Goal: Browse casually

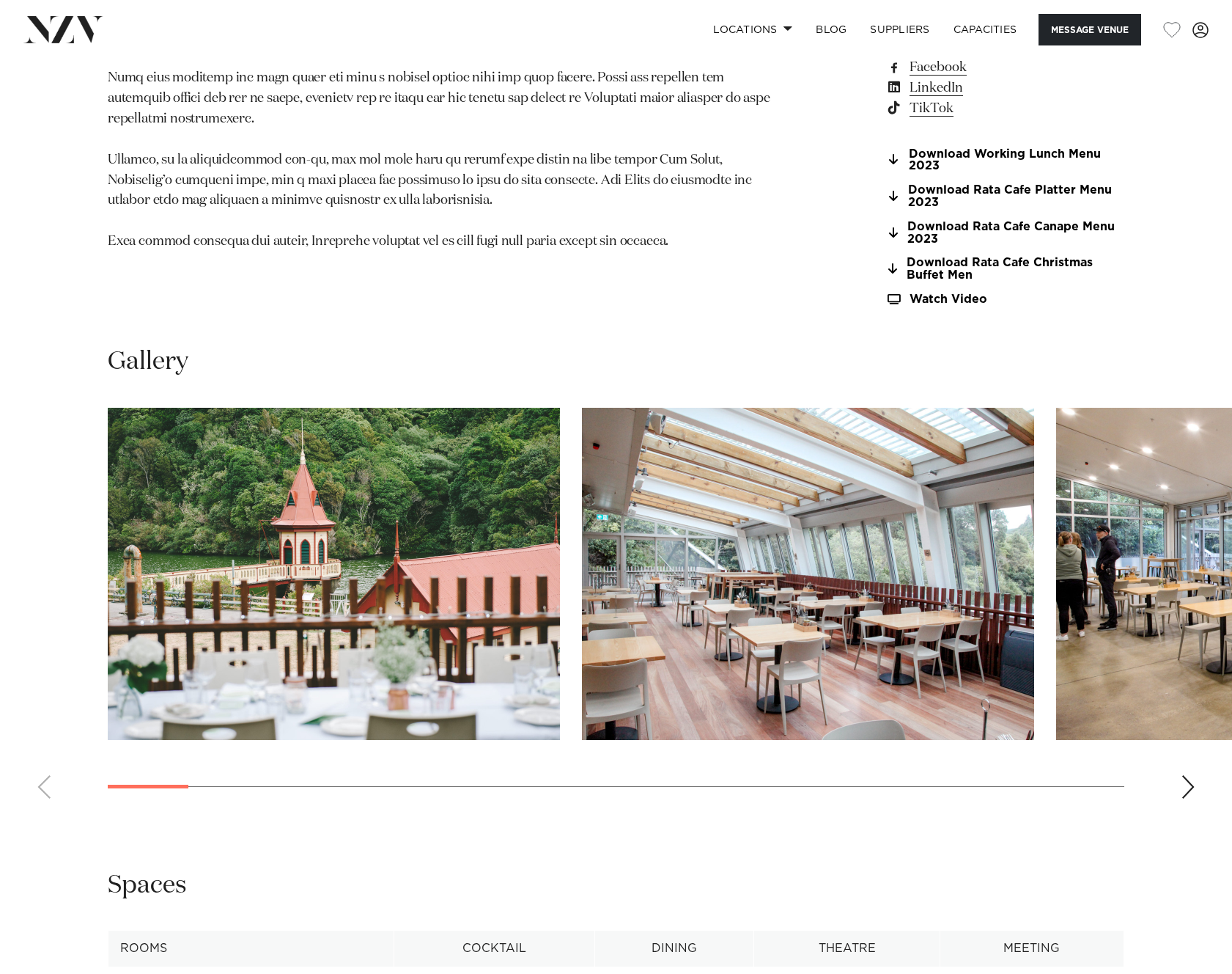
scroll to position [1605, 0]
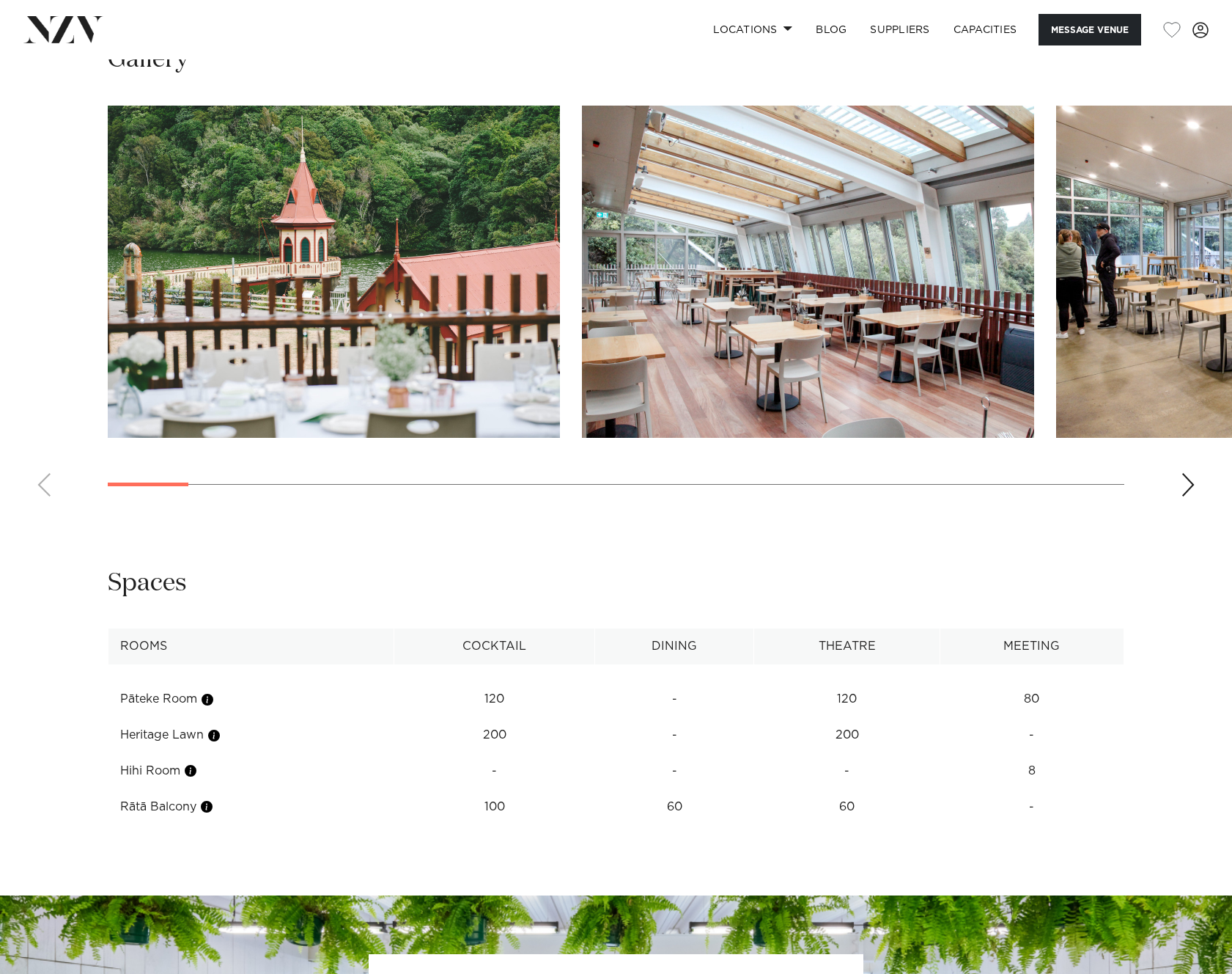
click at [1187, 483] on div "Next slide" at bounding box center [1188, 485] width 15 height 24
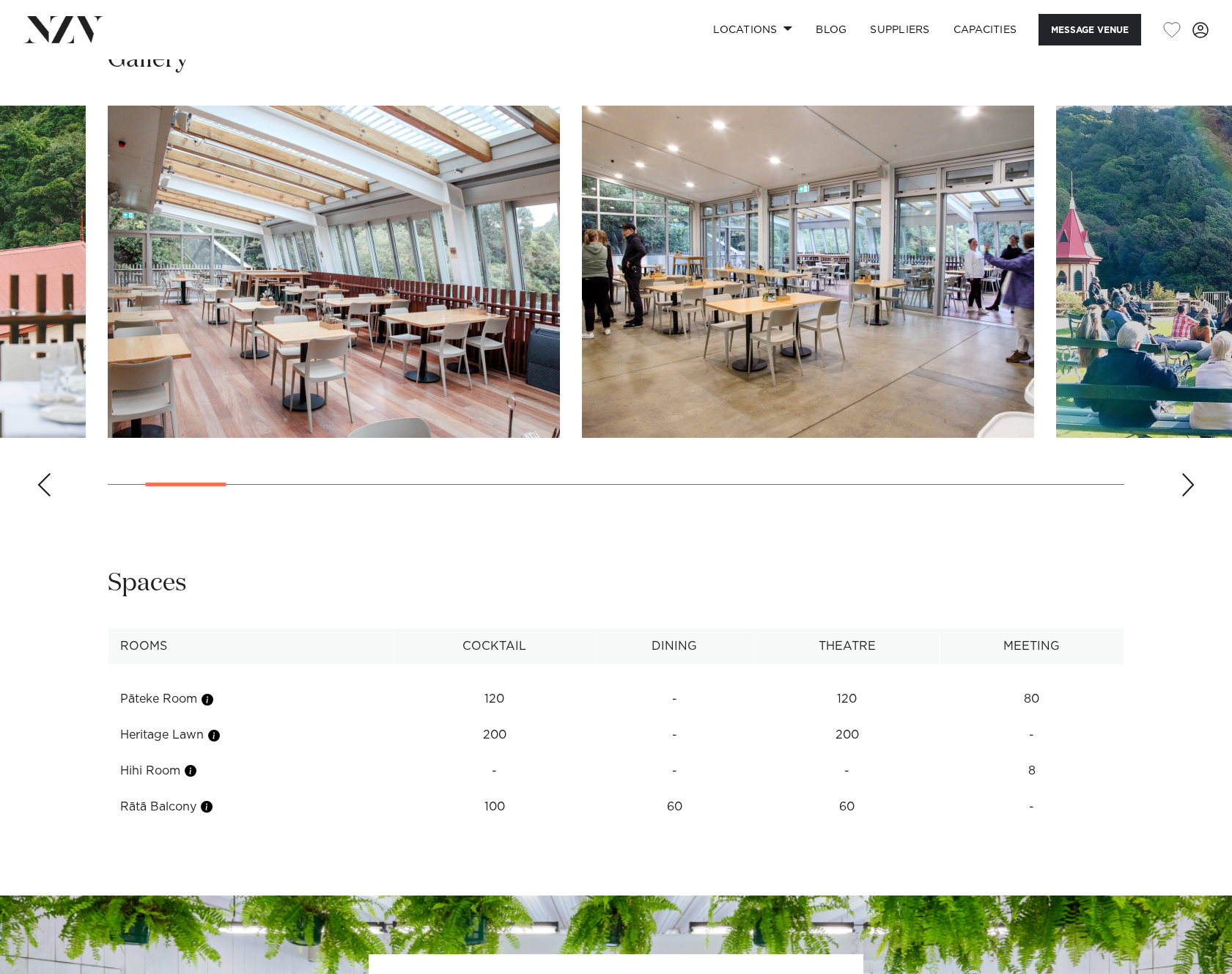
click at [1187, 483] on div "Next slide" at bounding box center [1188, 485] width 15 height 24
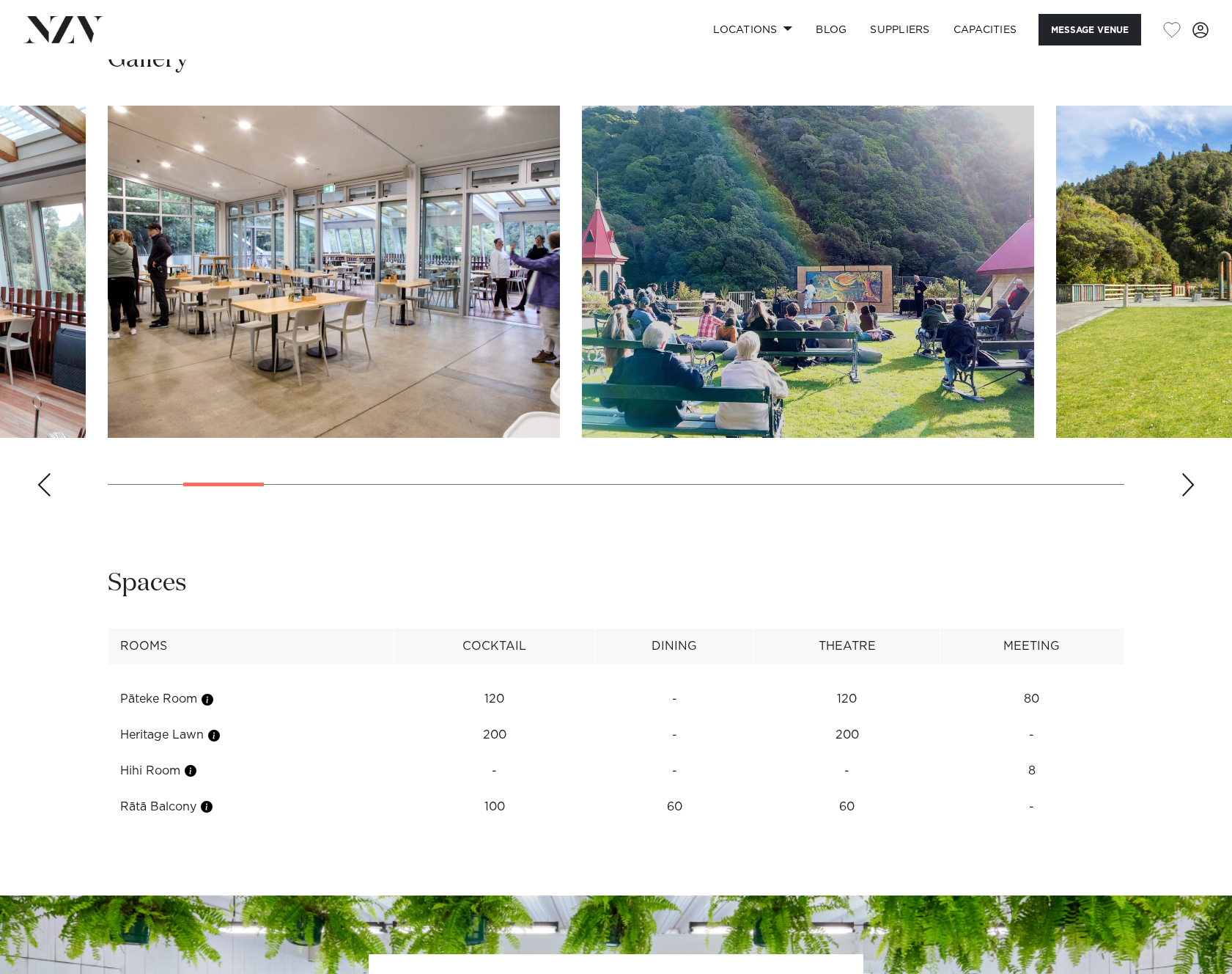
click at [1187, 483] on div "Next slide" at bounding box center [1188, 485] width 15 height 24
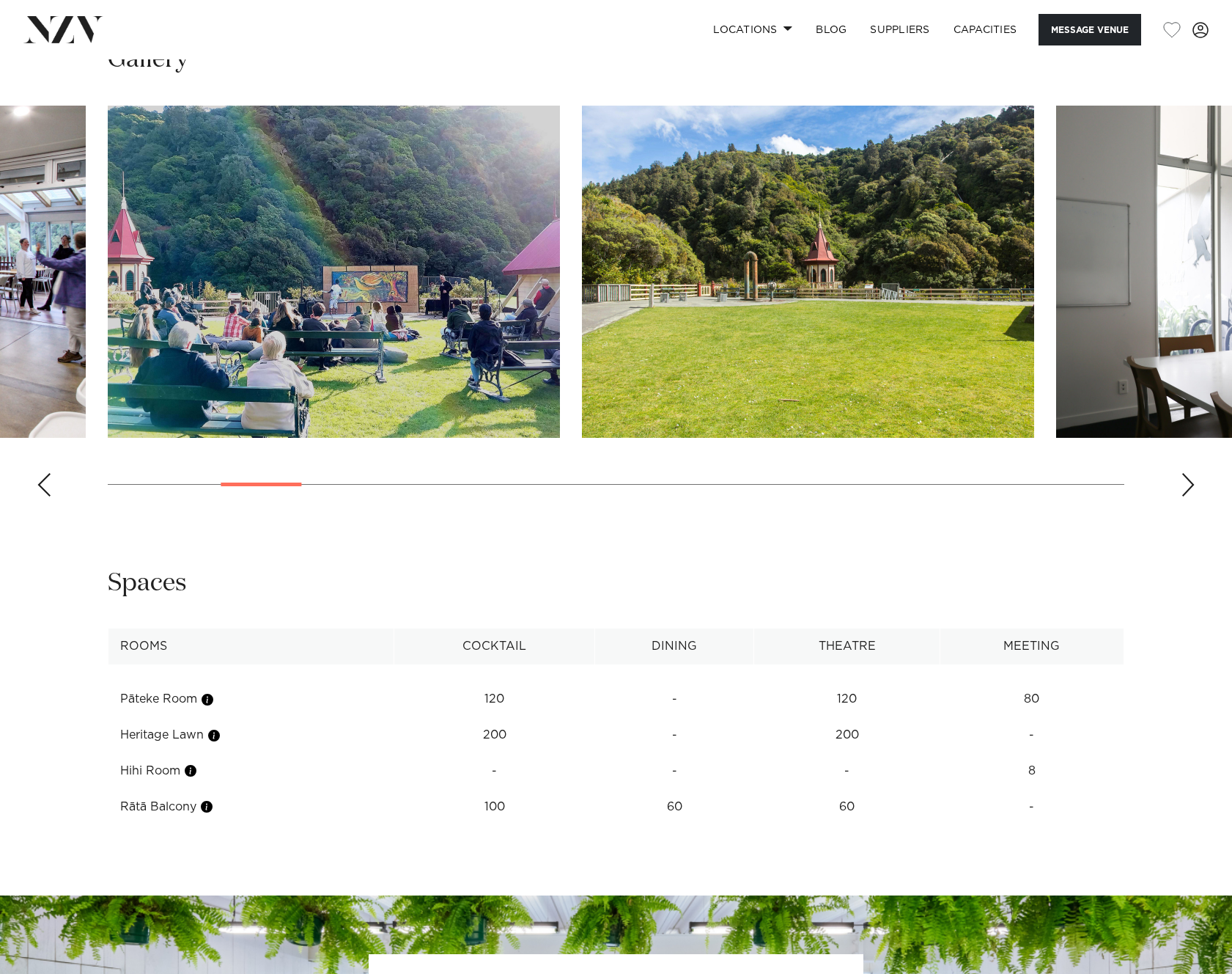
click at [1183, 484] on div "Next slide" at bounding box center [1188, 485] width 15 height 24
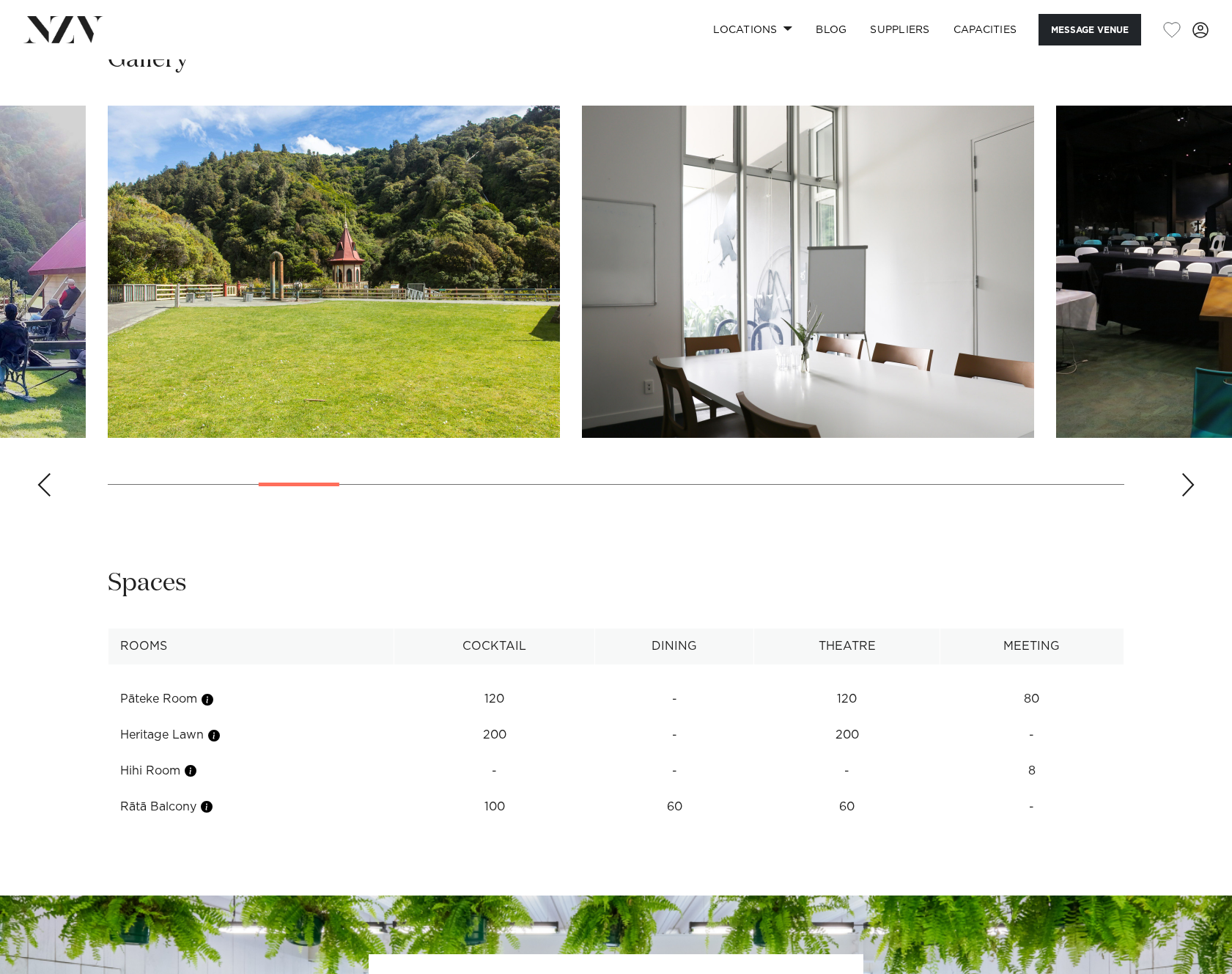
click at [1183, 484] on div "Next slide" at bounding box center [1188, 485] width 15 height 24
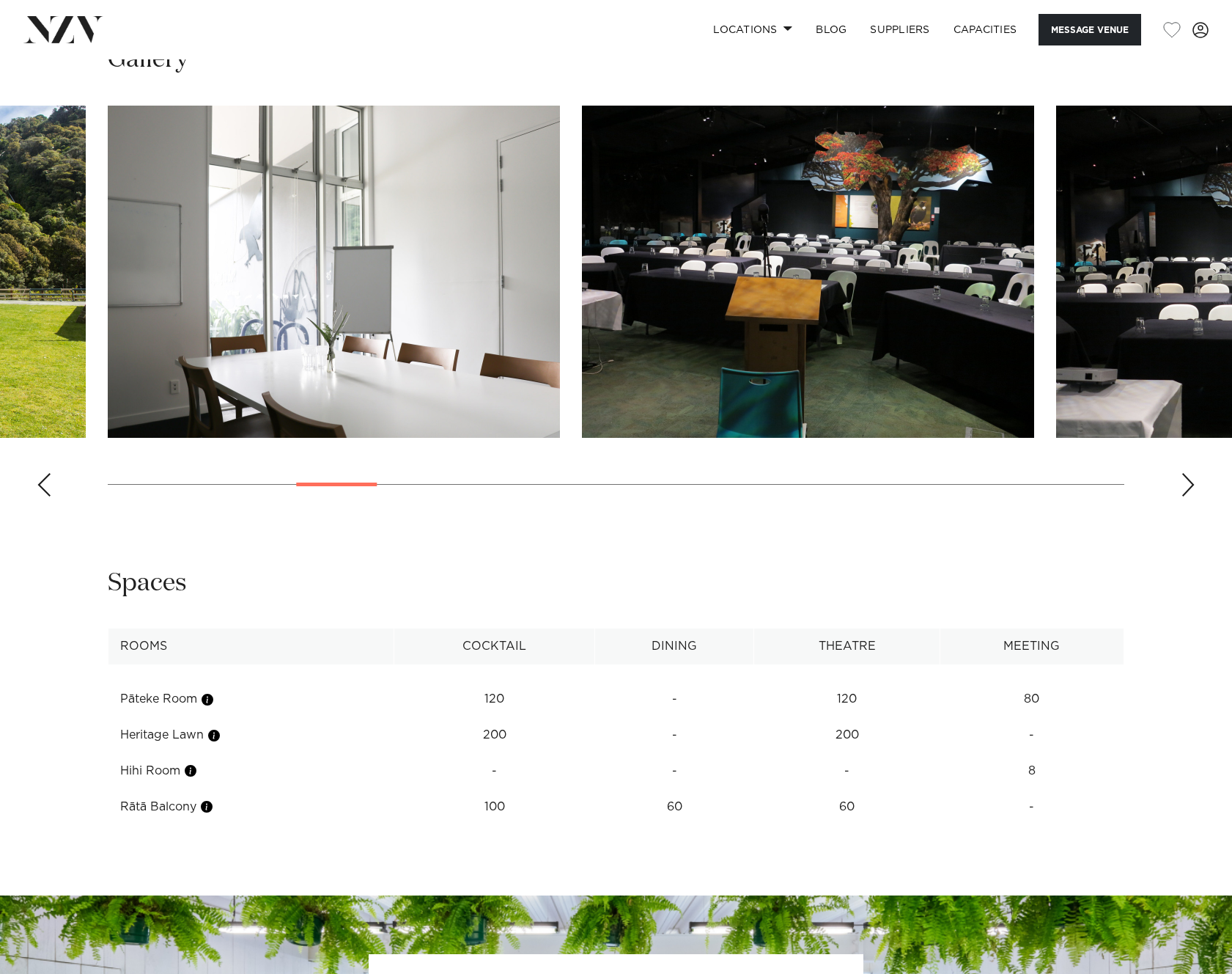
click at [1183, 484] on div "Next slide" at bounding box center [1188, 485] width 15 height 24
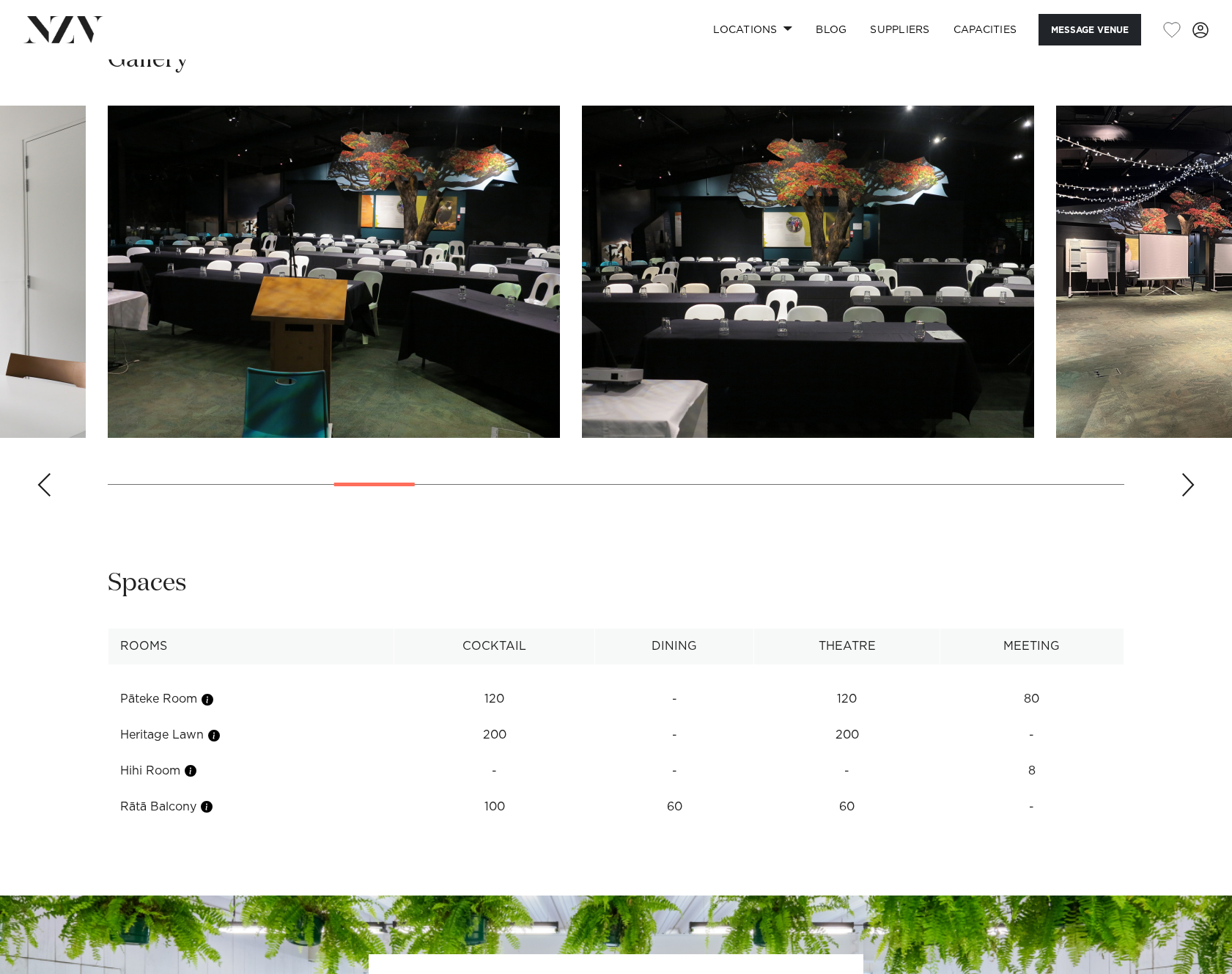
click at [1183, 484] on div "Next slide" at bounding box center [1188, 485] width 15 height 24
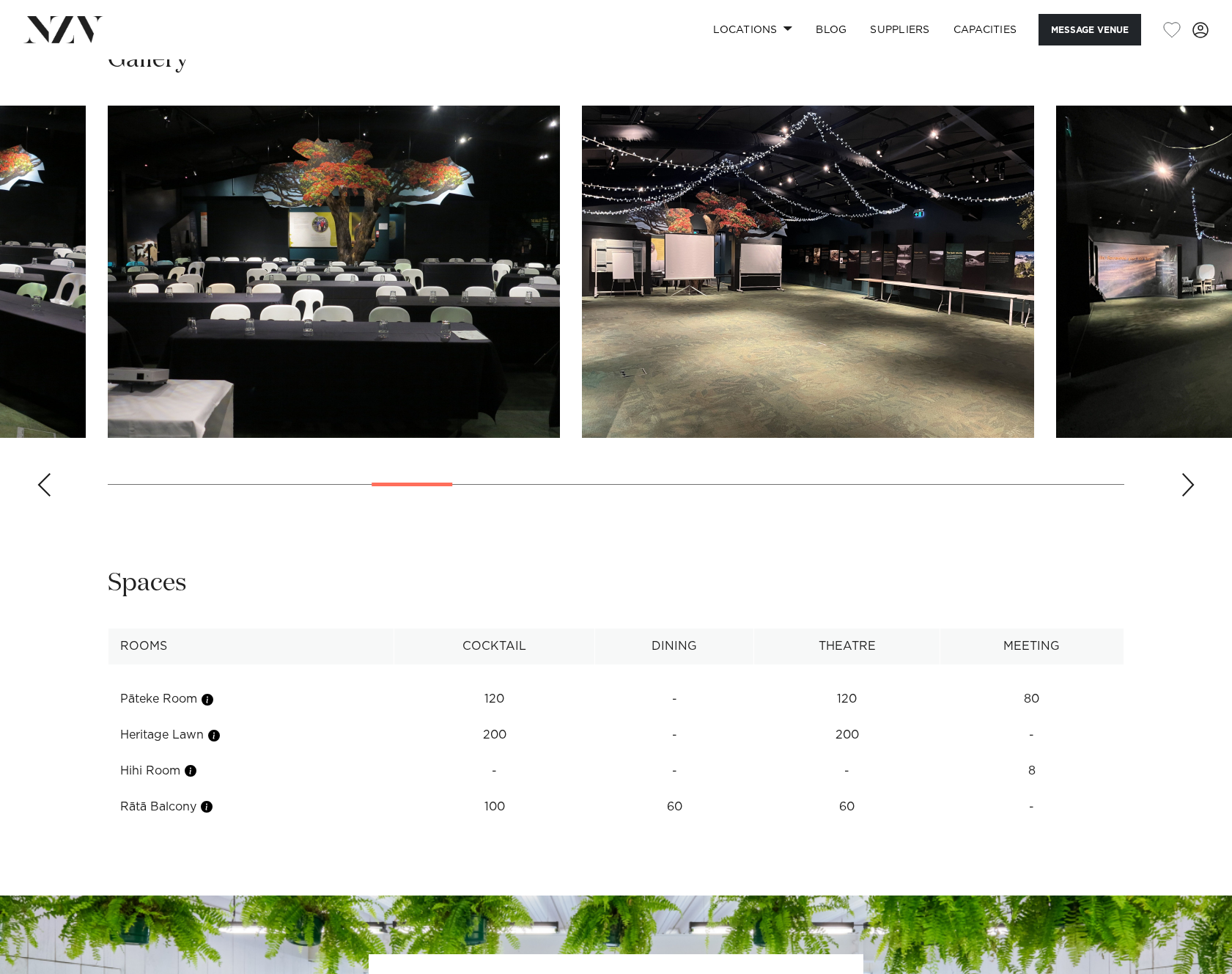
click at [1183, 484] on div "Next slide" at bounding box center [1188, 485] width 15 height 24
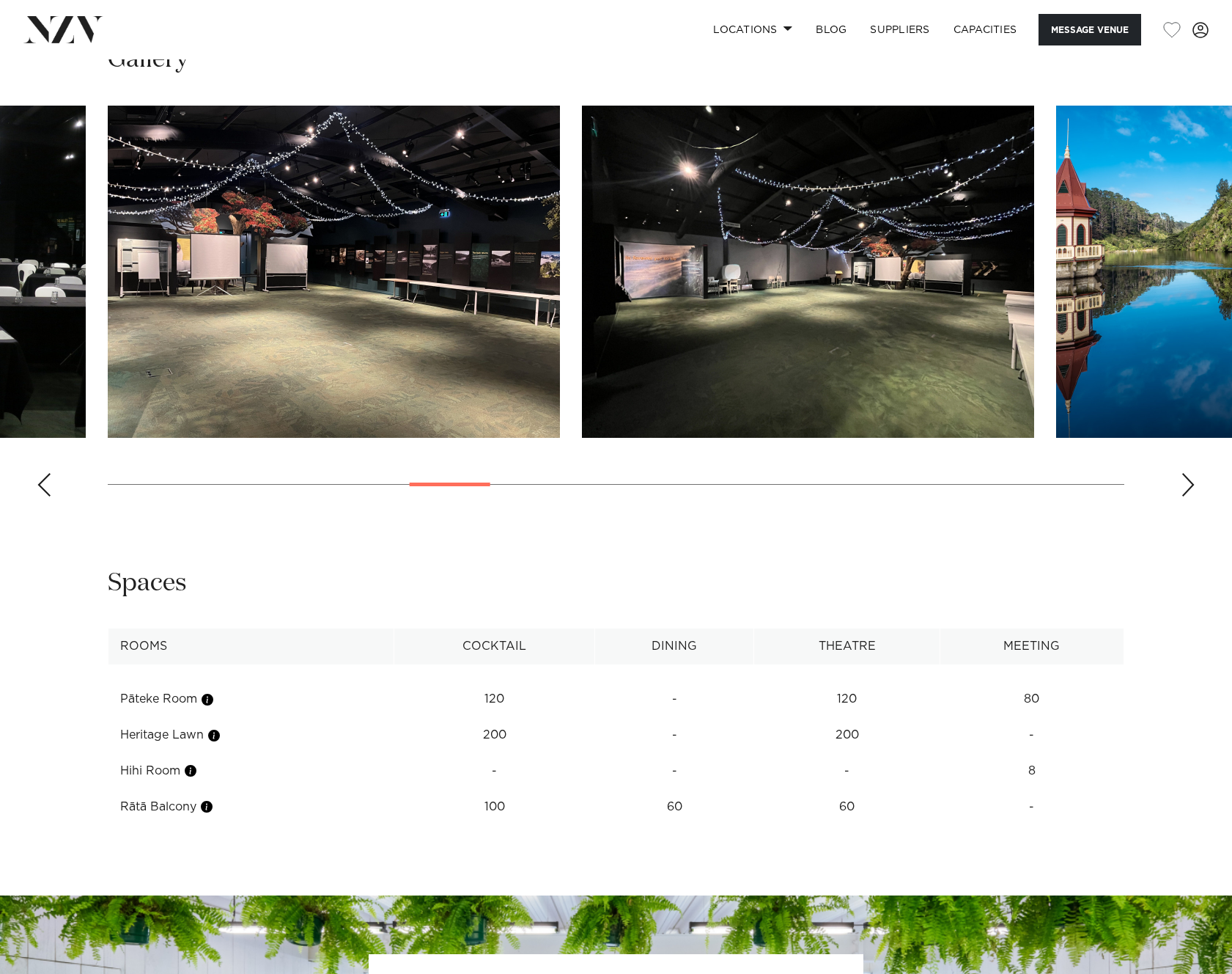
click at [1183, 484] on div "Next slide" at bounding box center [1188, 485] width 15 height 24
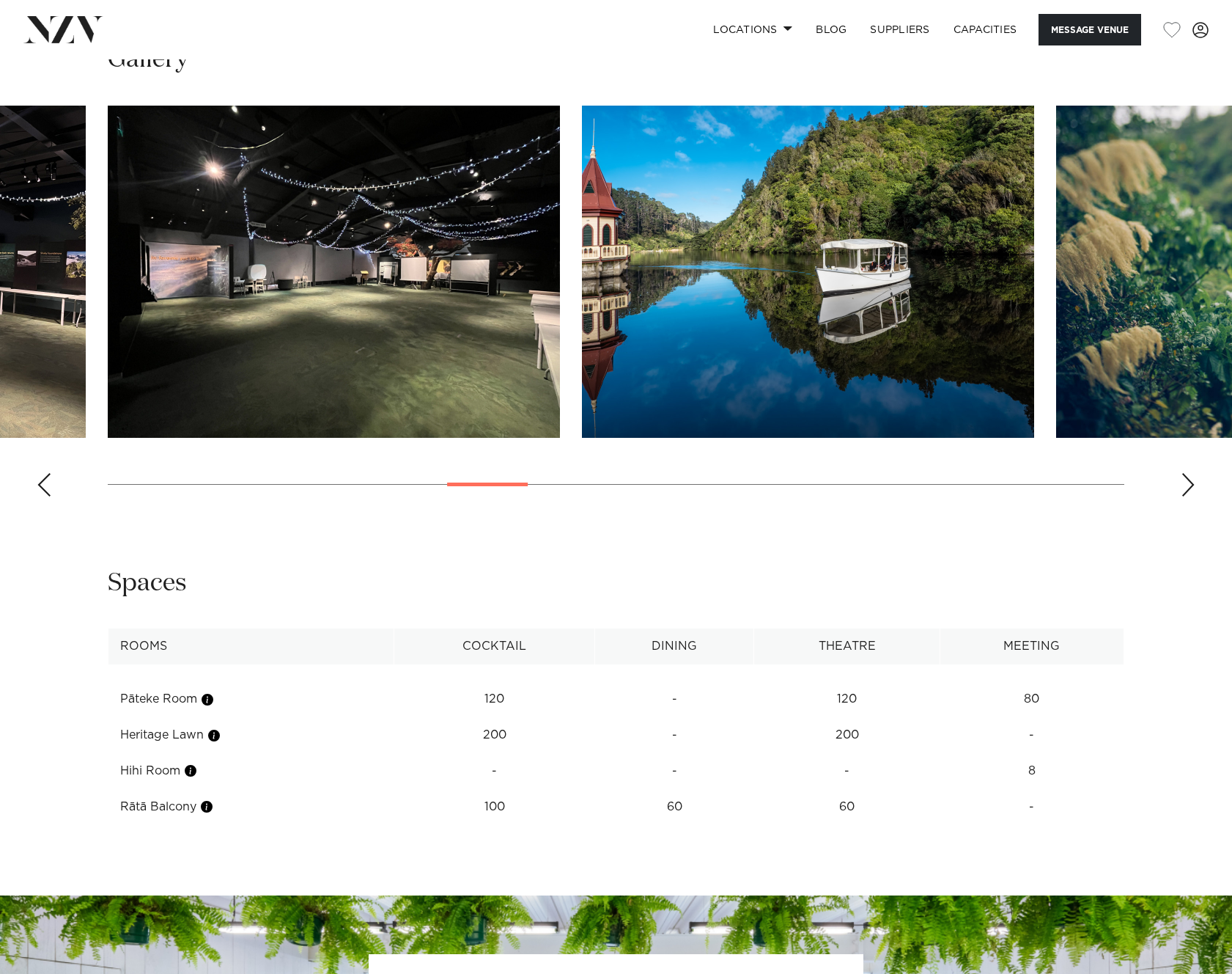
click at [1183, 484] on div "Next slide" at bounding box center [1188, 485] width 15 height 24
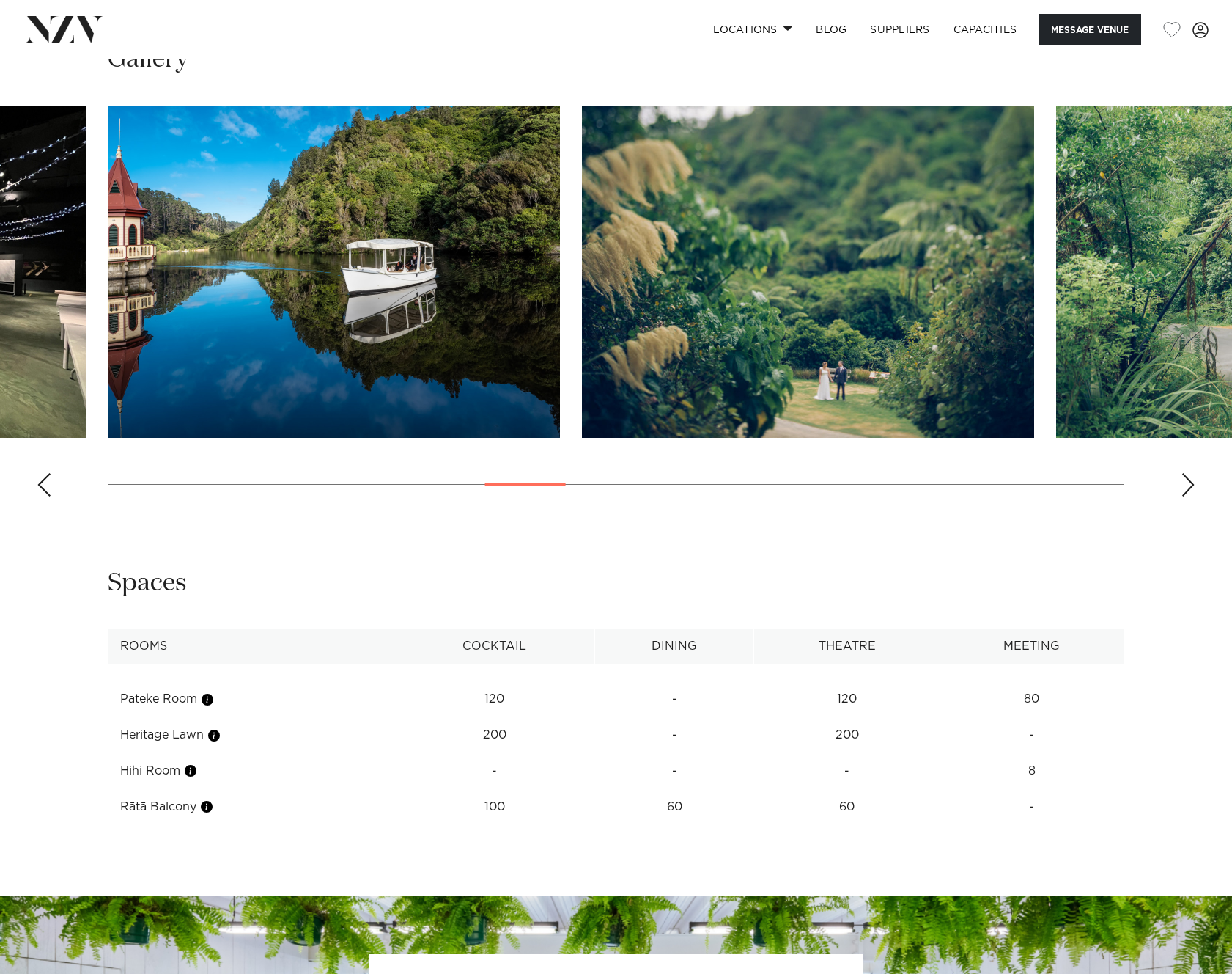
click at [1183, 484] on div "Next slide" at bounding box center [1188, 485] width 15 height 24
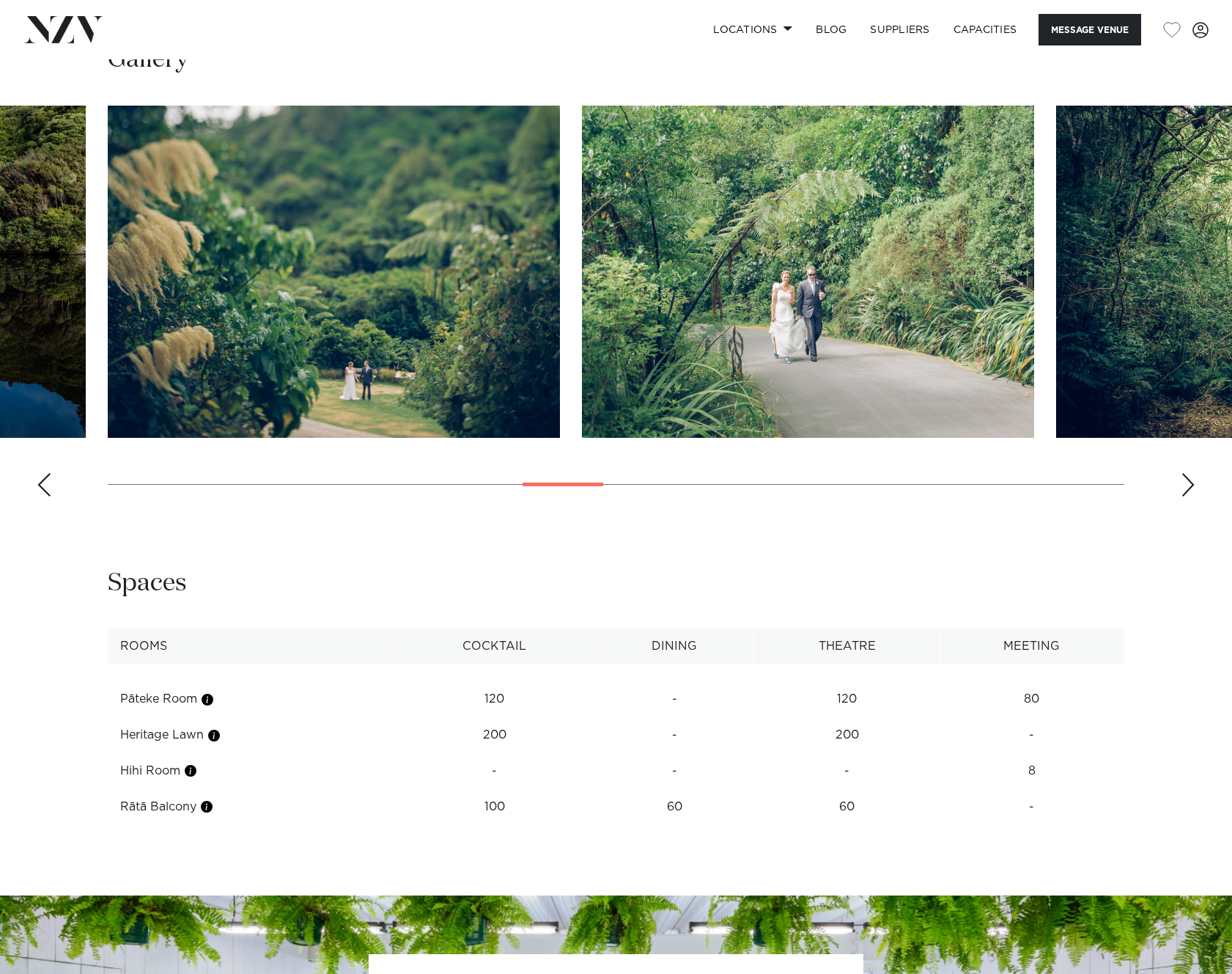
click at [1183, 484] on div "Next slide" at bounding box center [1188, 485] width 15 height 24
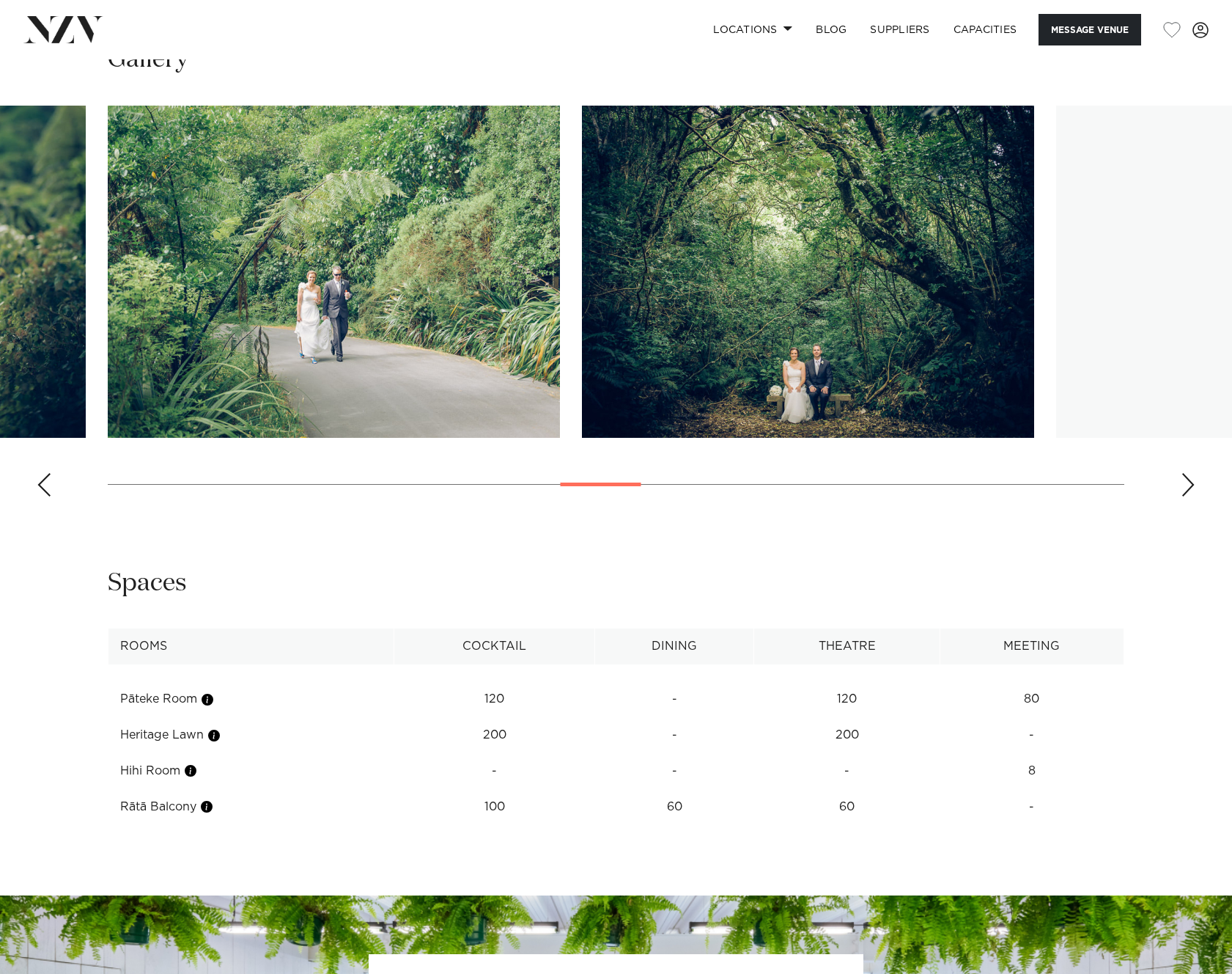
click at [1183, 484] on div "Next slide" at bounding box center [1188, 485] width 15 height 24
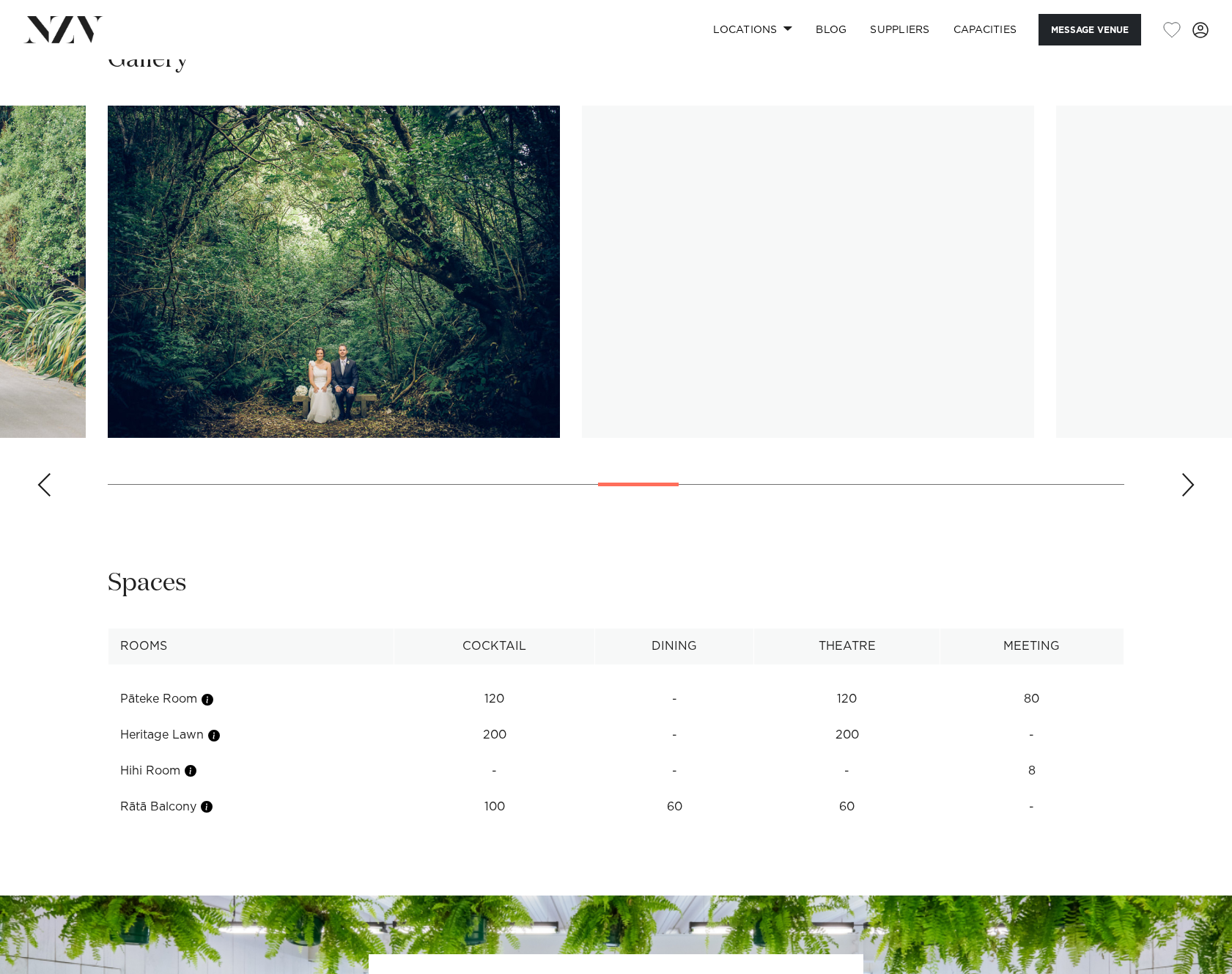
click at [1183, 484] on div "Next slide" at bounding box center [1188, 485] width 15 height 24
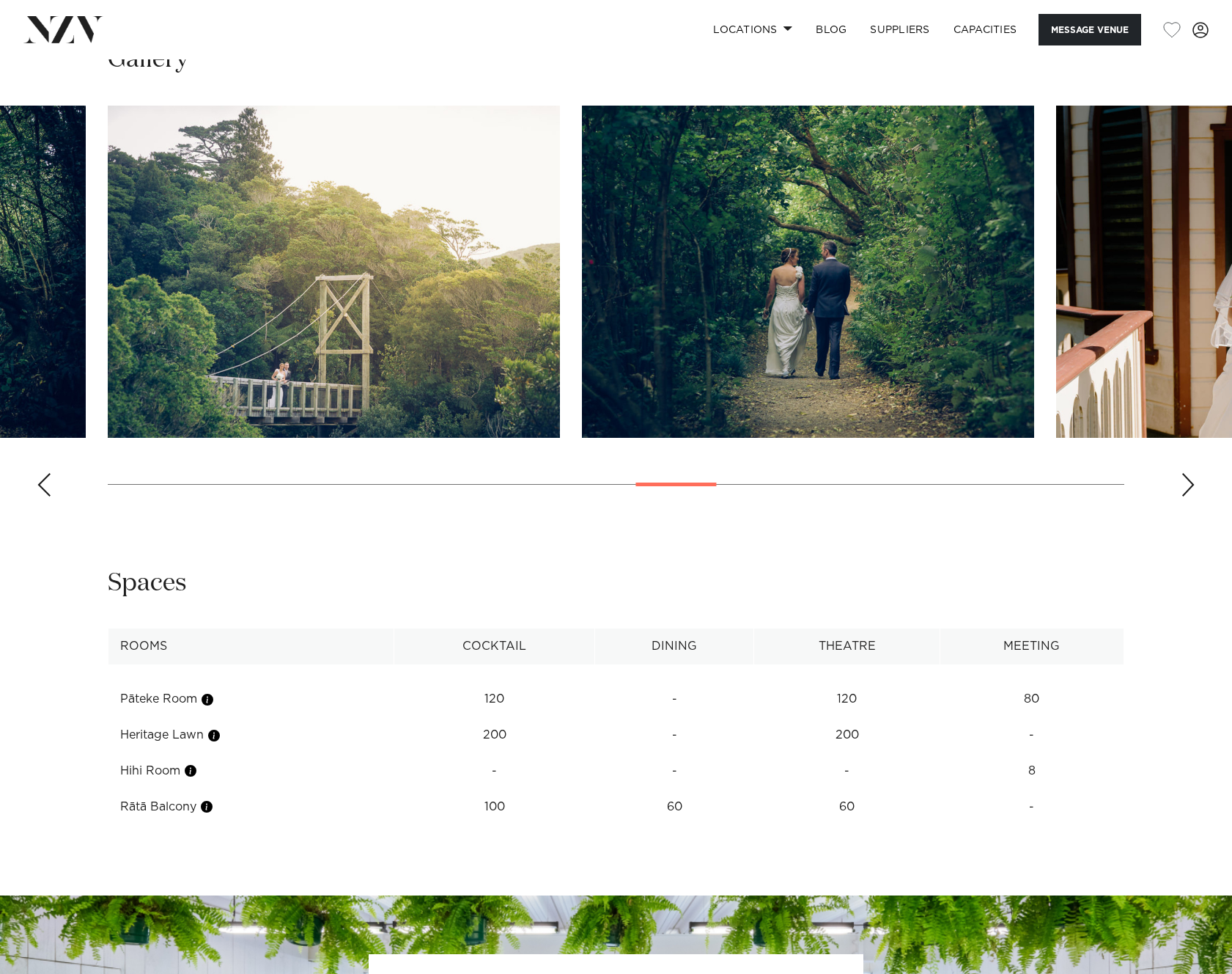
click at [1183, 484] on div "Next slide" at bounding box center [1188, 485] width 15 height 24
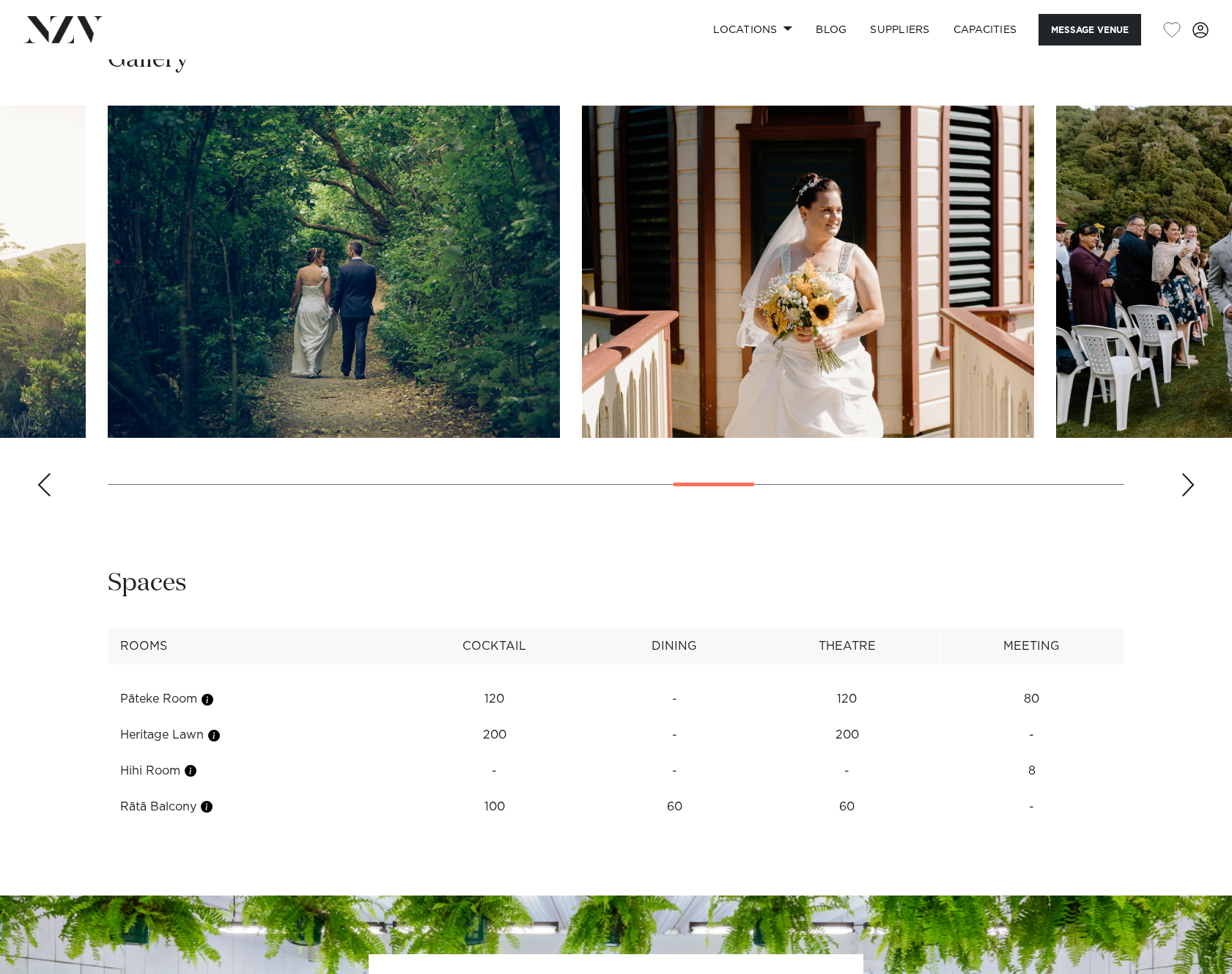
click at [1183, 484] on div "Next slide" at bounding box center [1188, 485] width 15 height 24
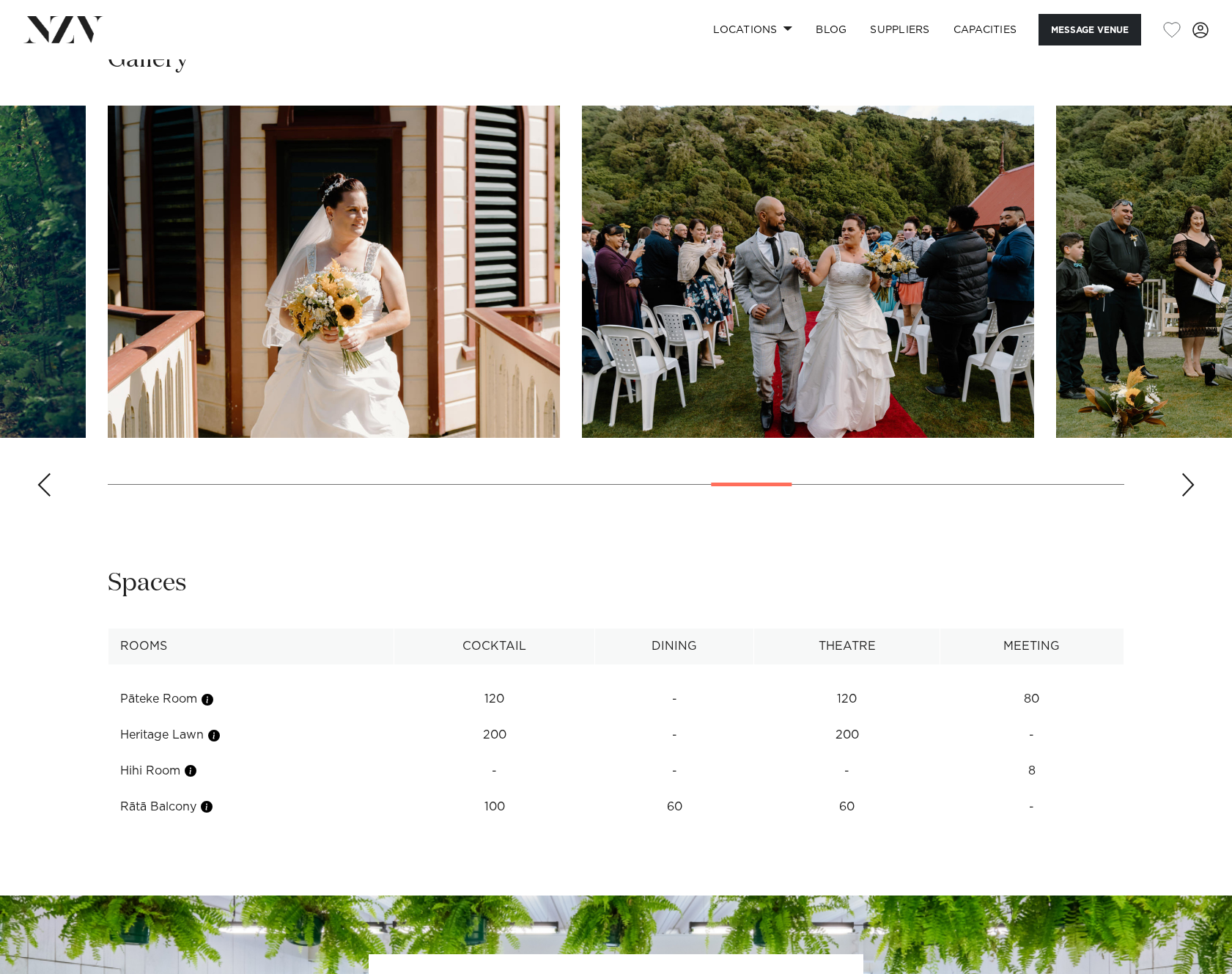
click at [1183, 484] on div "Next slide" at bounding box center [1188, 485] width 15 height 24
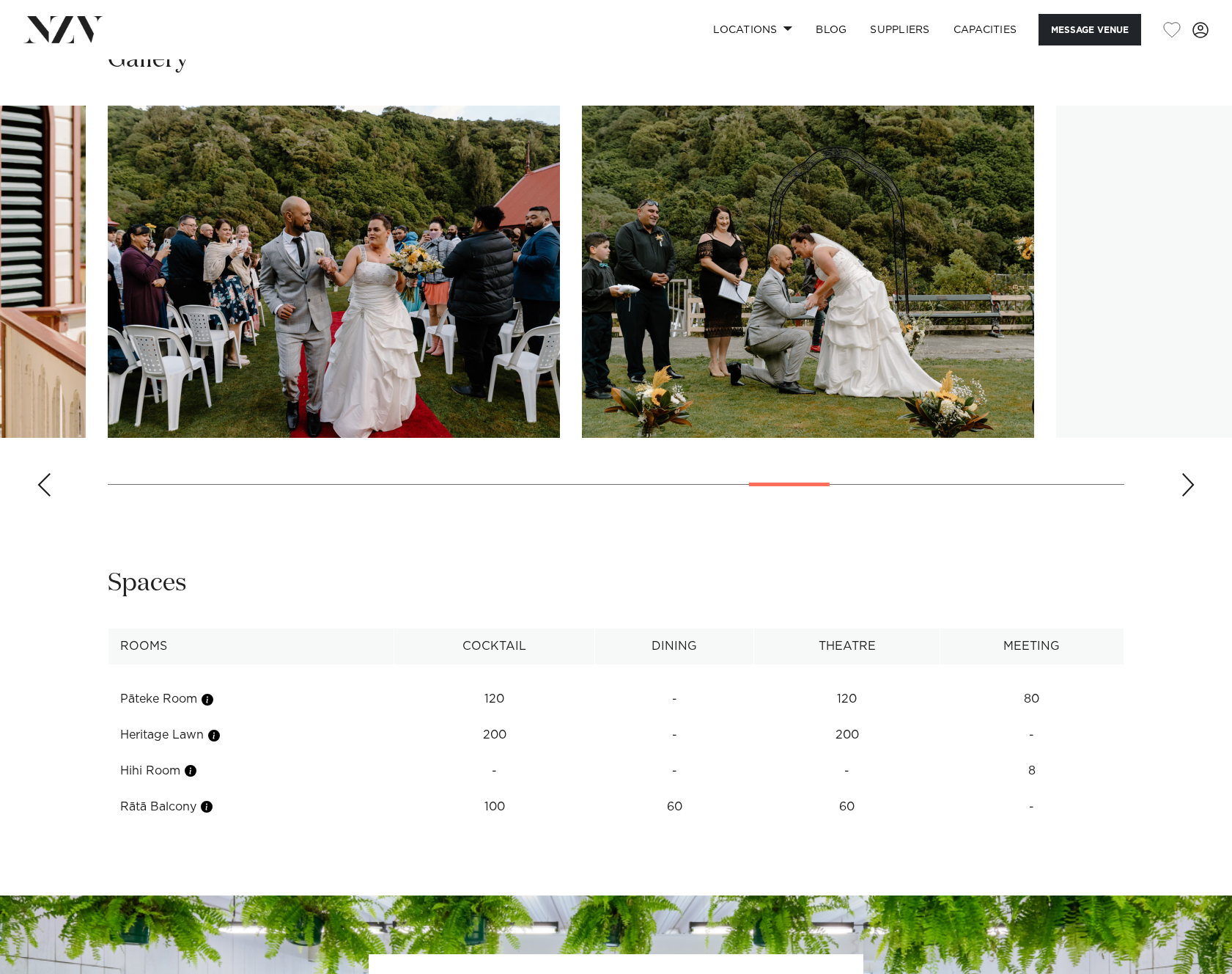
click at [1183, 484] on div "Next slide" at bounding box center [1188, 485] width 15 height 24
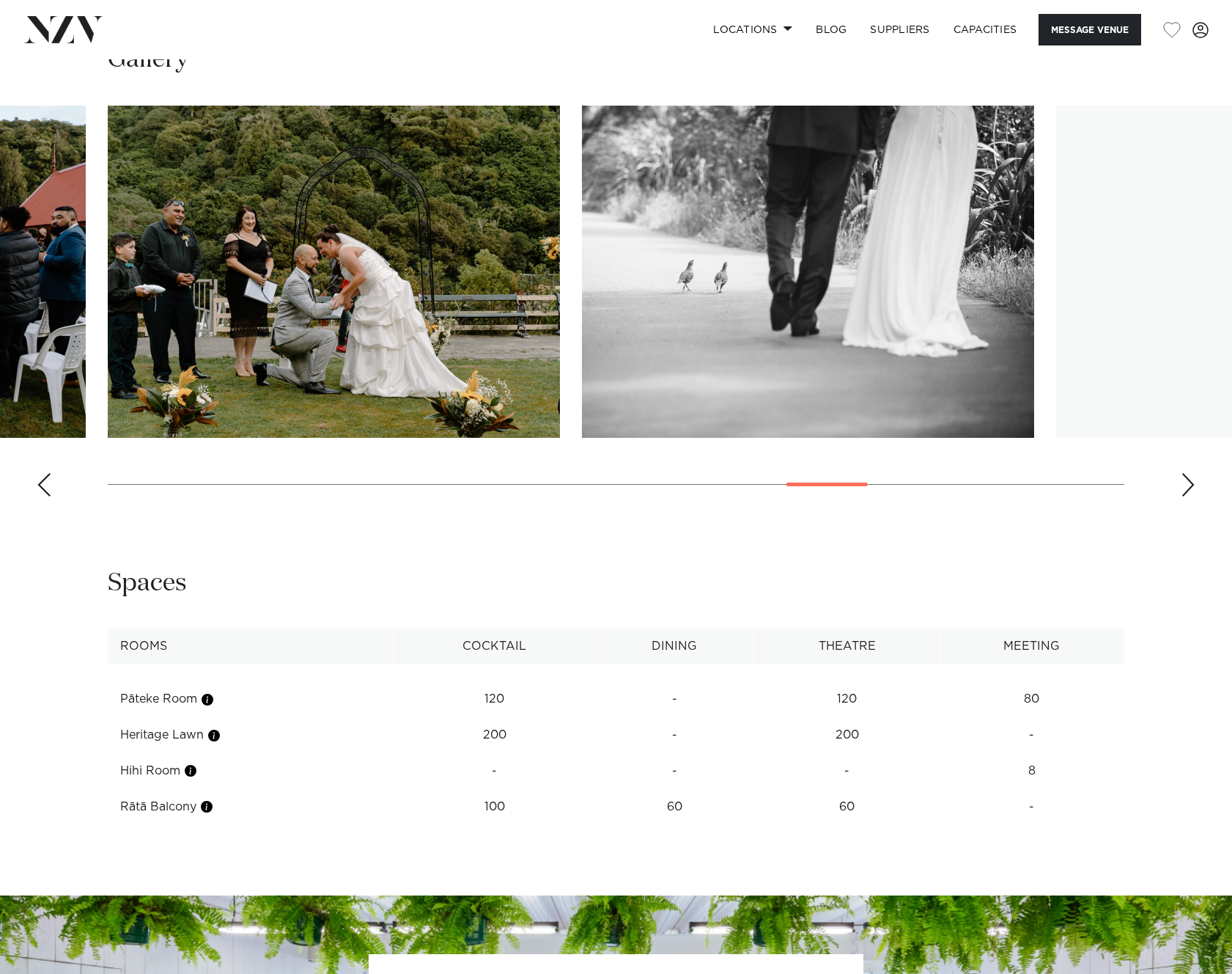
click at [1183, 484] on div "Next slide" at bounding box center [1188, 485] width 15 height 24
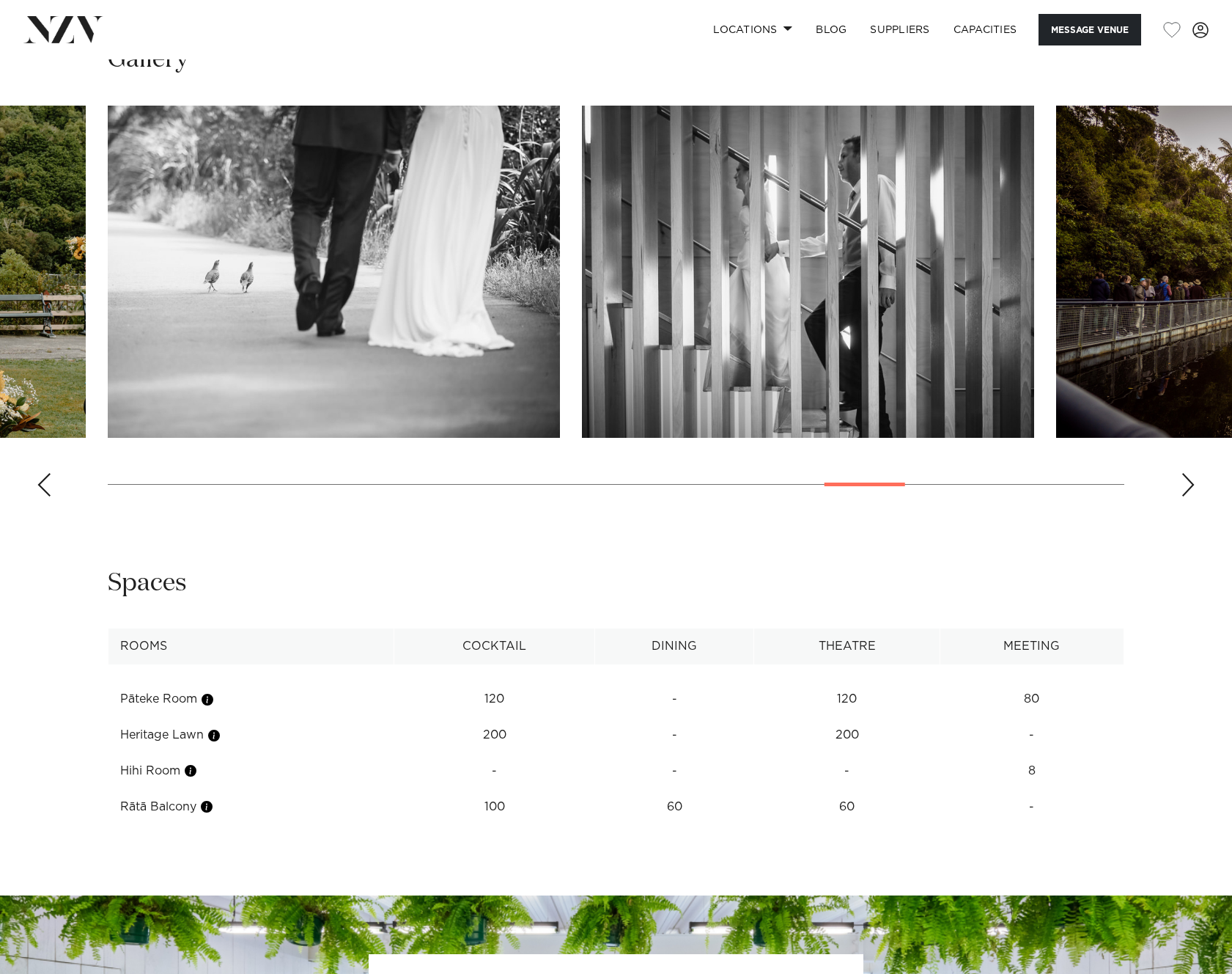
click at [35, 487] on swiper-container at bounding box center [616, 307] width 1232 height 402
click at [58, 482] on swiper-container at bounding box center [616, 307] width 1232 height 402
click at [44, 490] on div "Previous slide" at bounding box center [43, 485] width 15 height 24
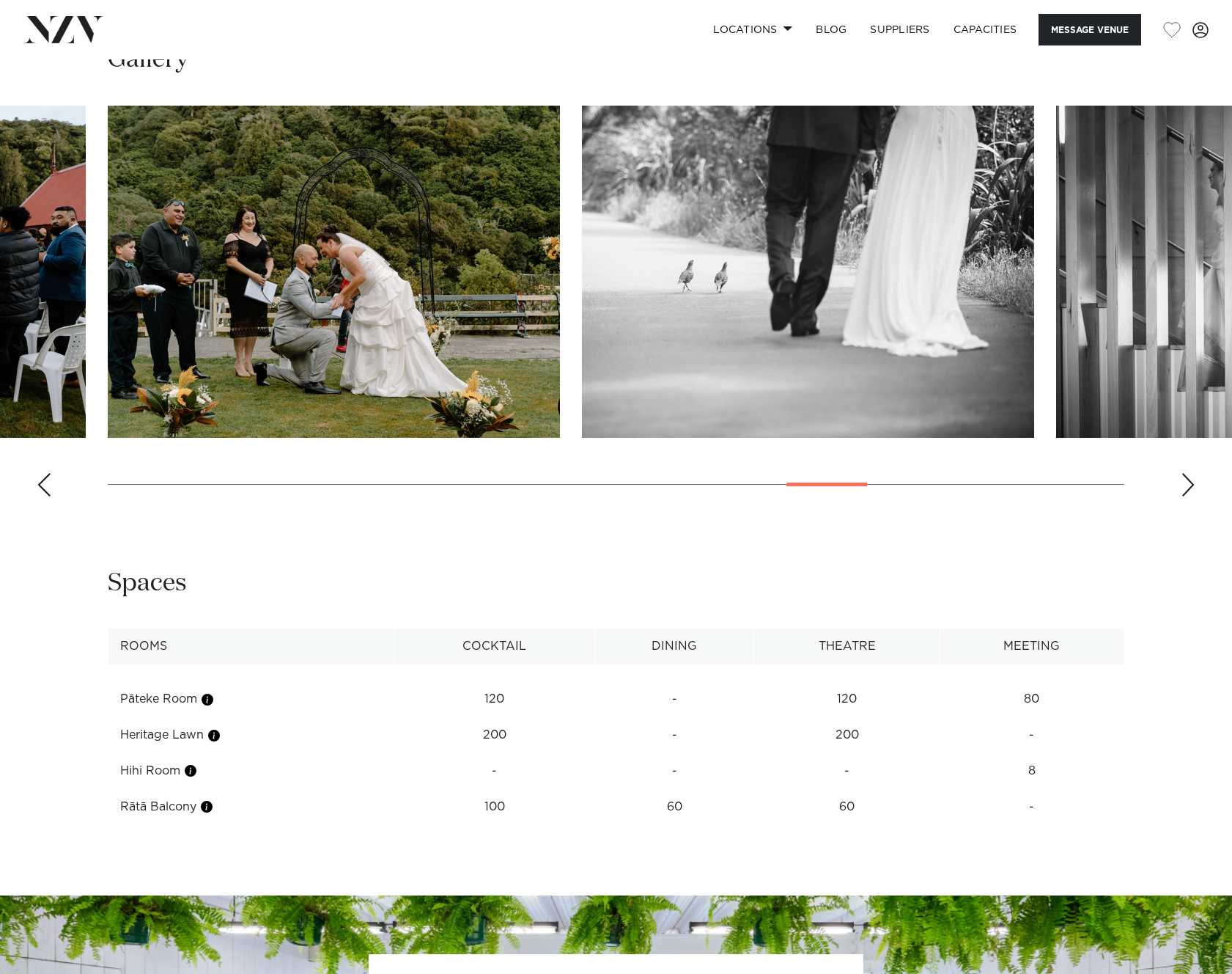
click at [44, 490] on div "Previous slide" at bounding box center [43, 485] width 15 height 24
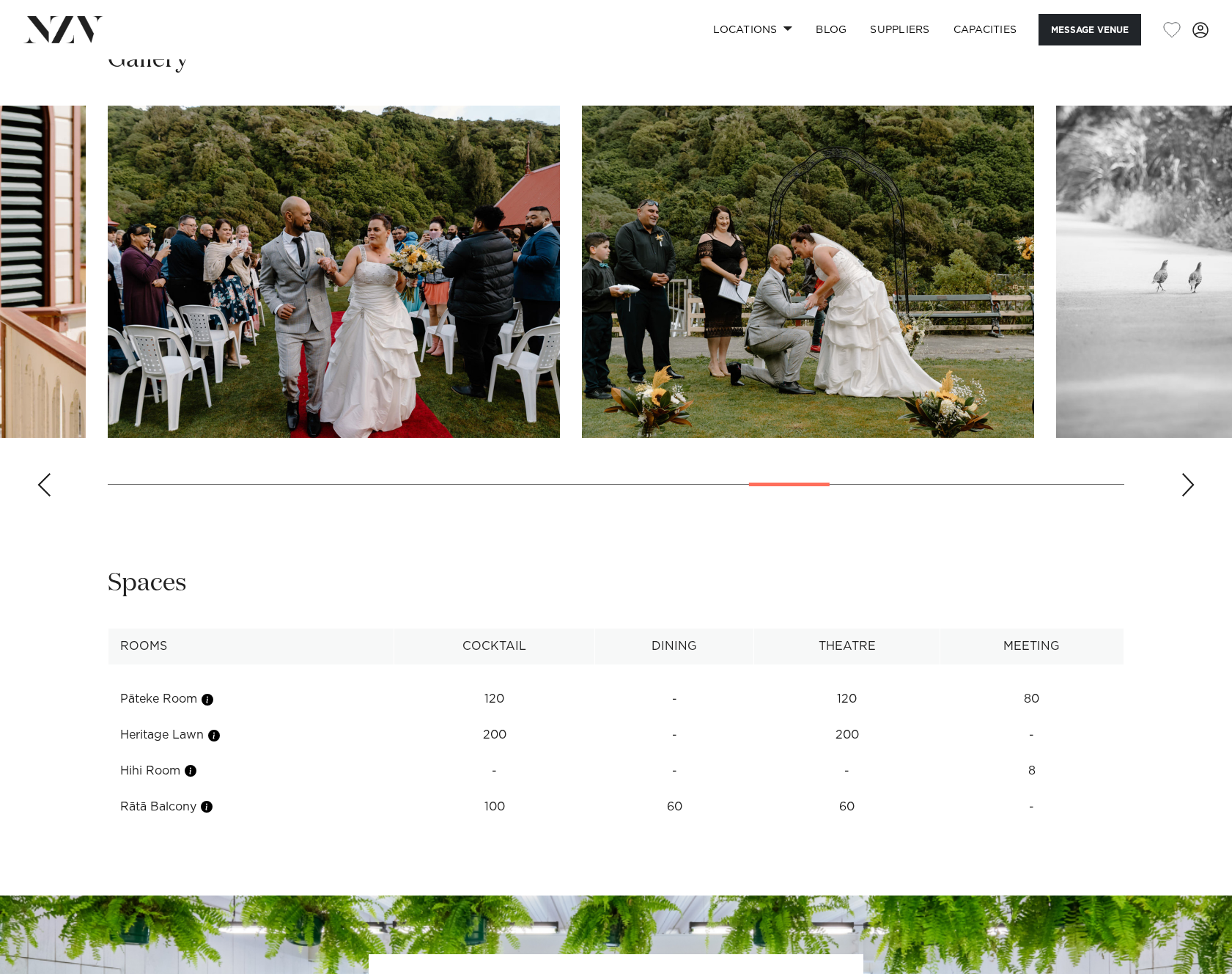
click at [1183, 485] on div "Next slide" at bounding box center [1188, 485] width 15 height 24
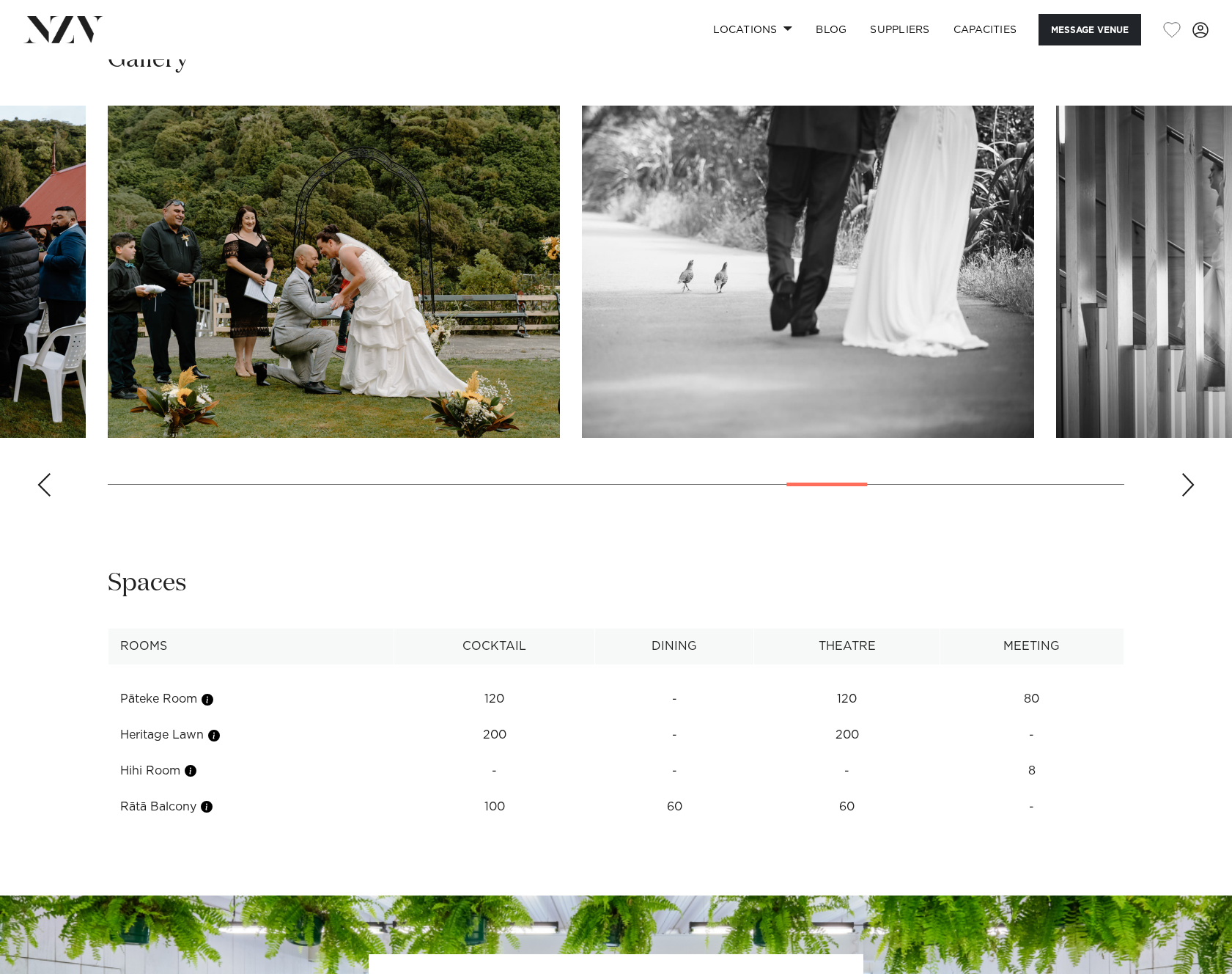
click at [1183, 485] on div "Next slide" at bounding box center [1188, 485] width 15 height 24
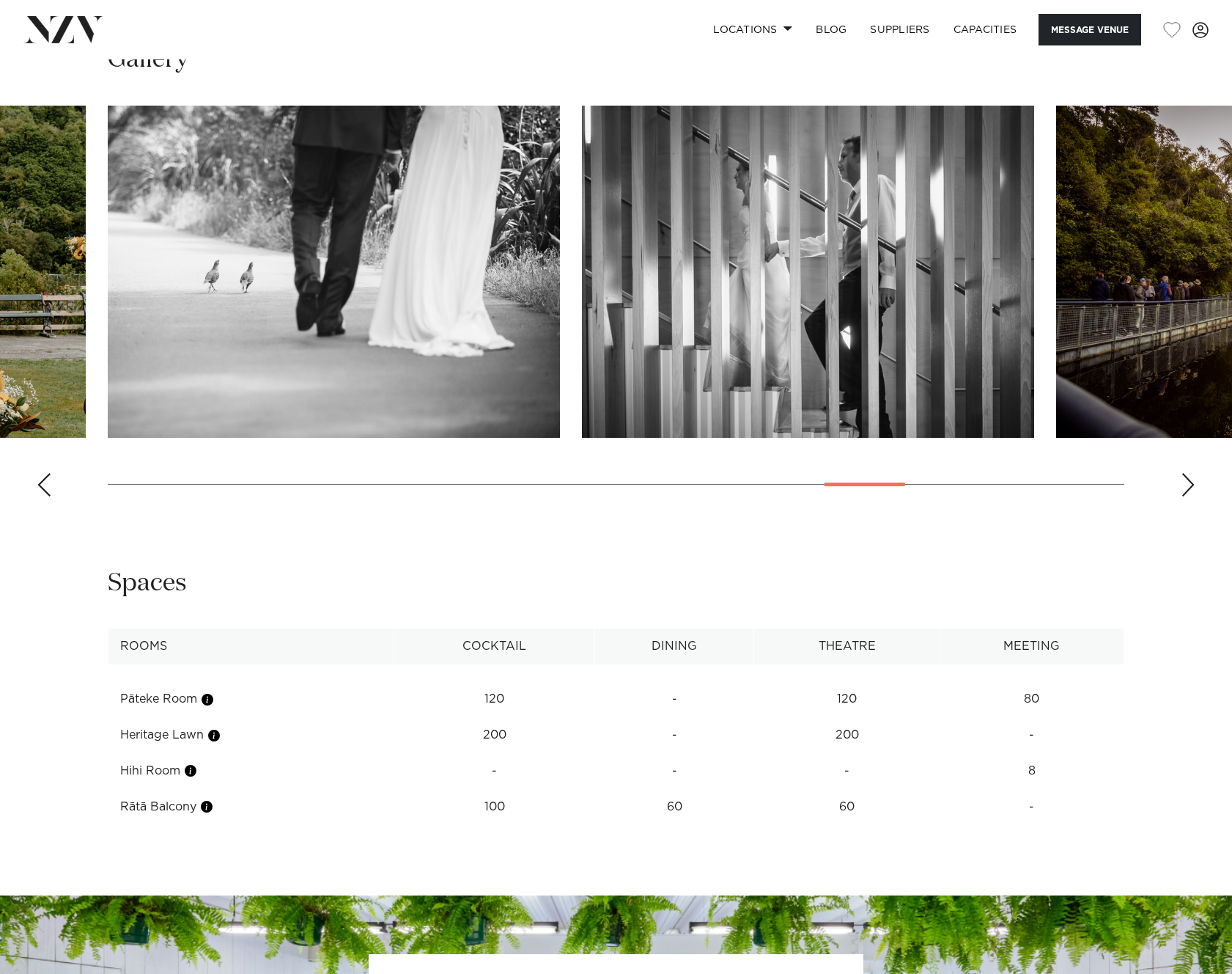
click at [1184, 484] on div "Next slide" at bounding box center [1188, 485] width 15 height 24
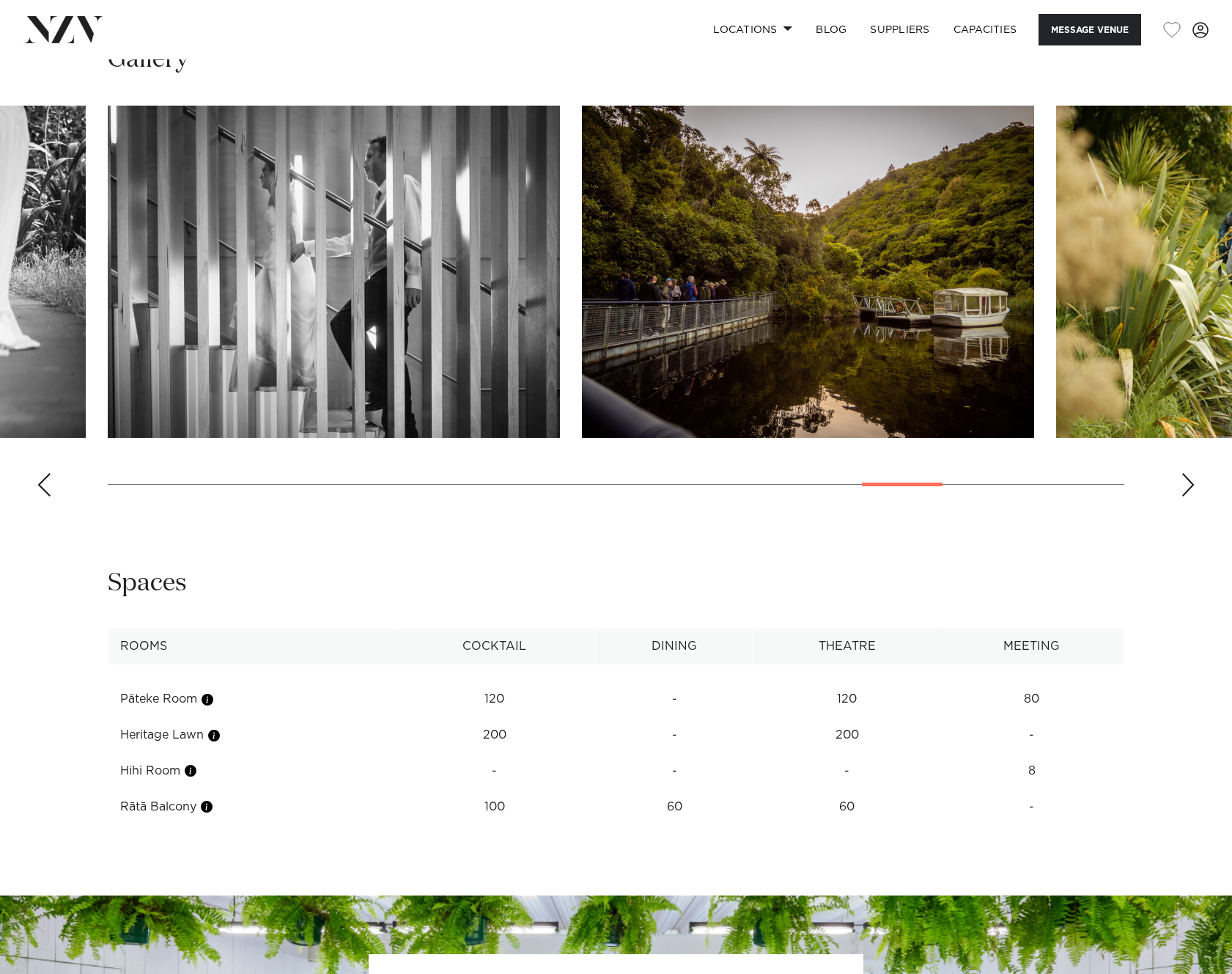
click at [1184, 484] on div "Next slide" at bounding box center [1188, 485] width 15 height 24
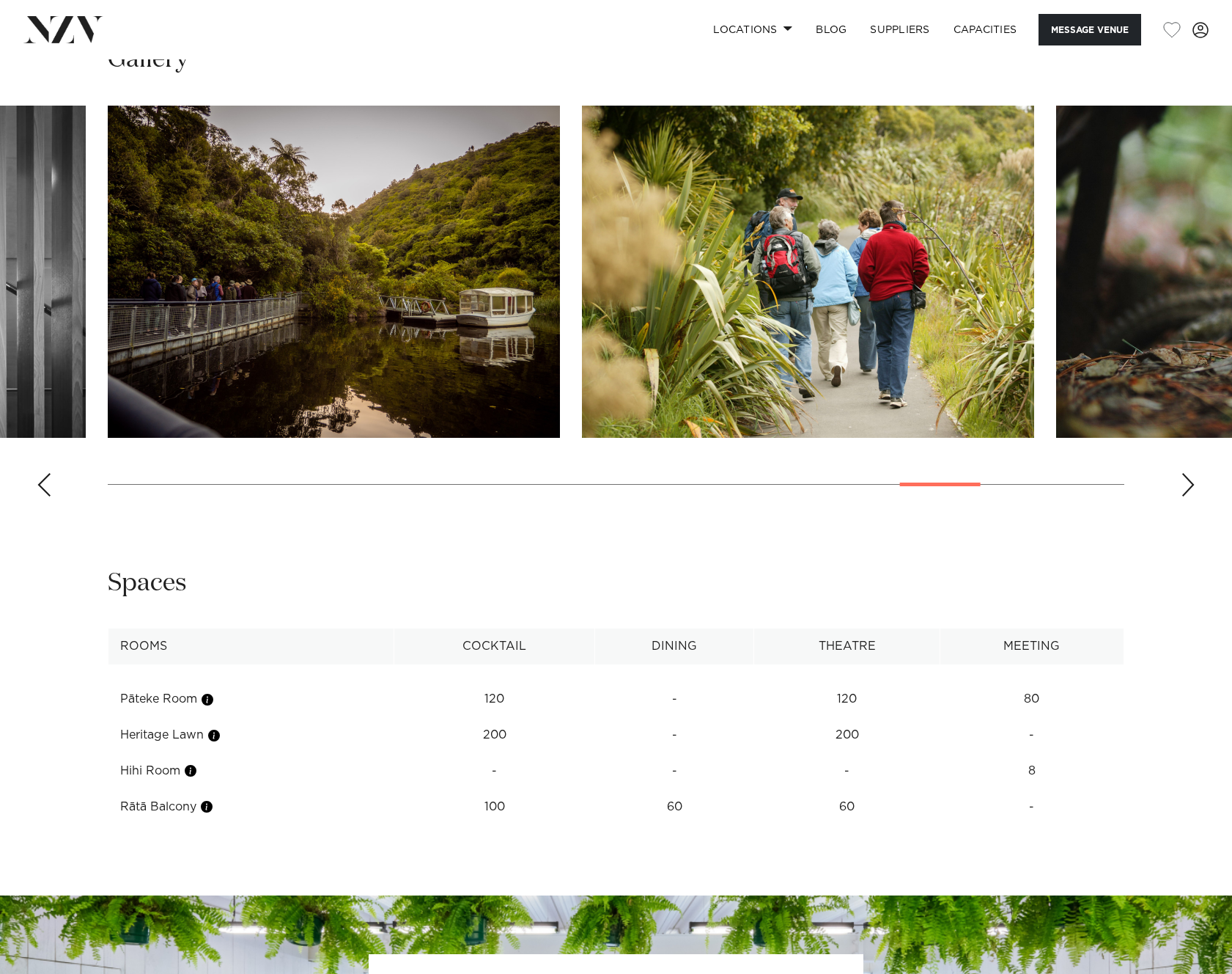
click at [1184, 484] on div "Next slide" at bounding box center [1188, 485] width 15 height 24
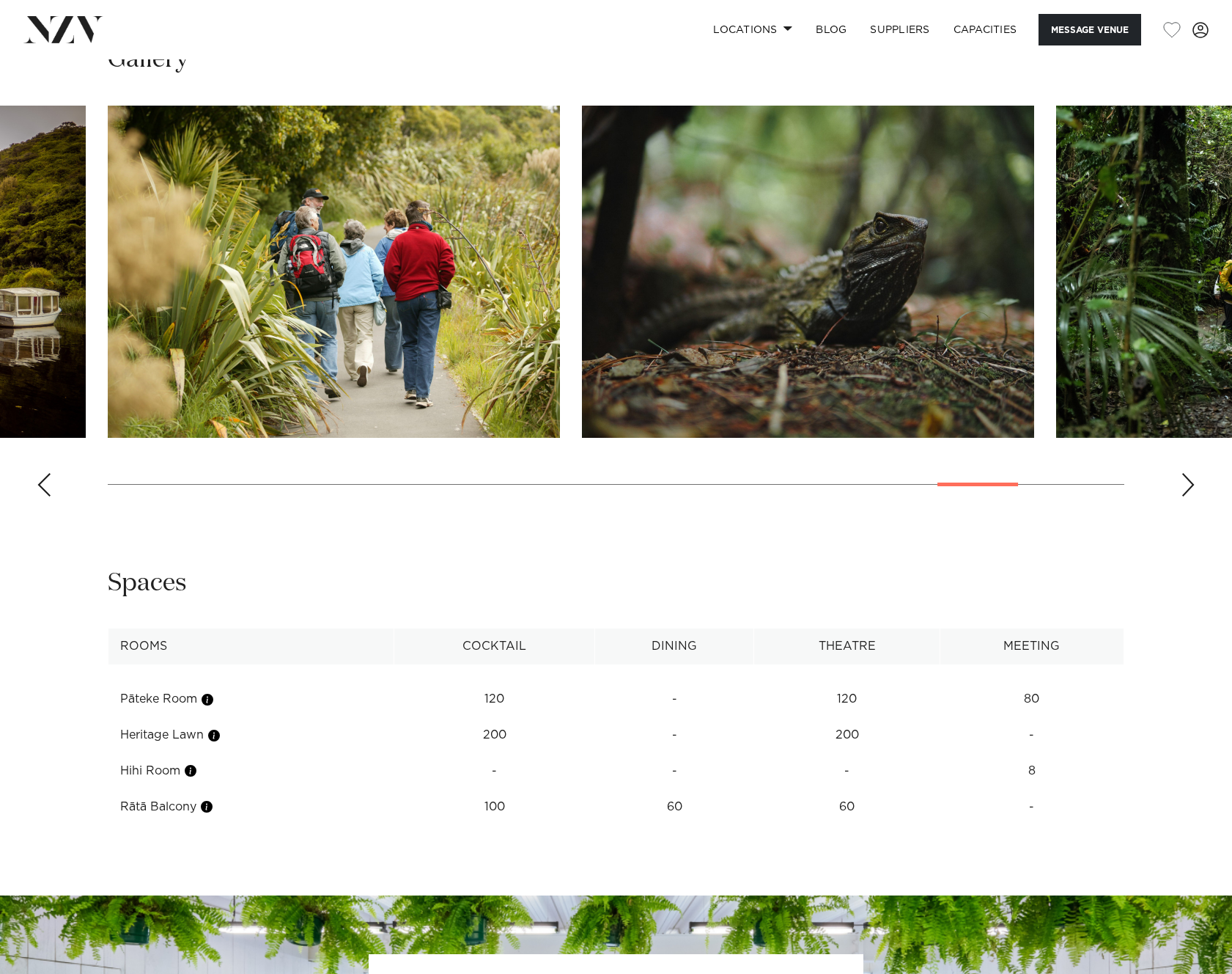
click at [1184, 484] on div "Next slide" at bounding box center [1188, 485] width 15 height 24
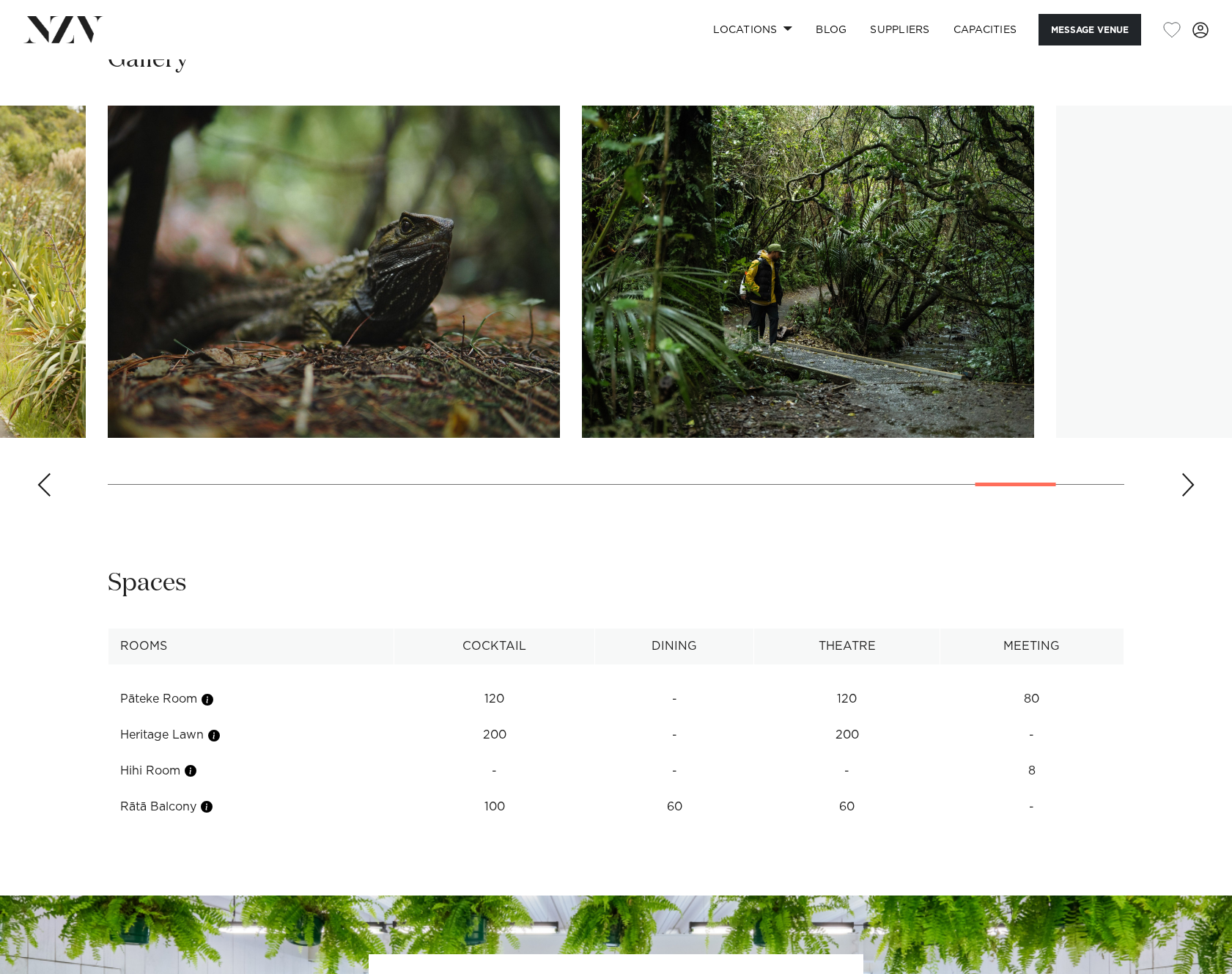
click at [1184, 484] on div "Next slide" at bounding box center [1188, 485] width 15 height 24
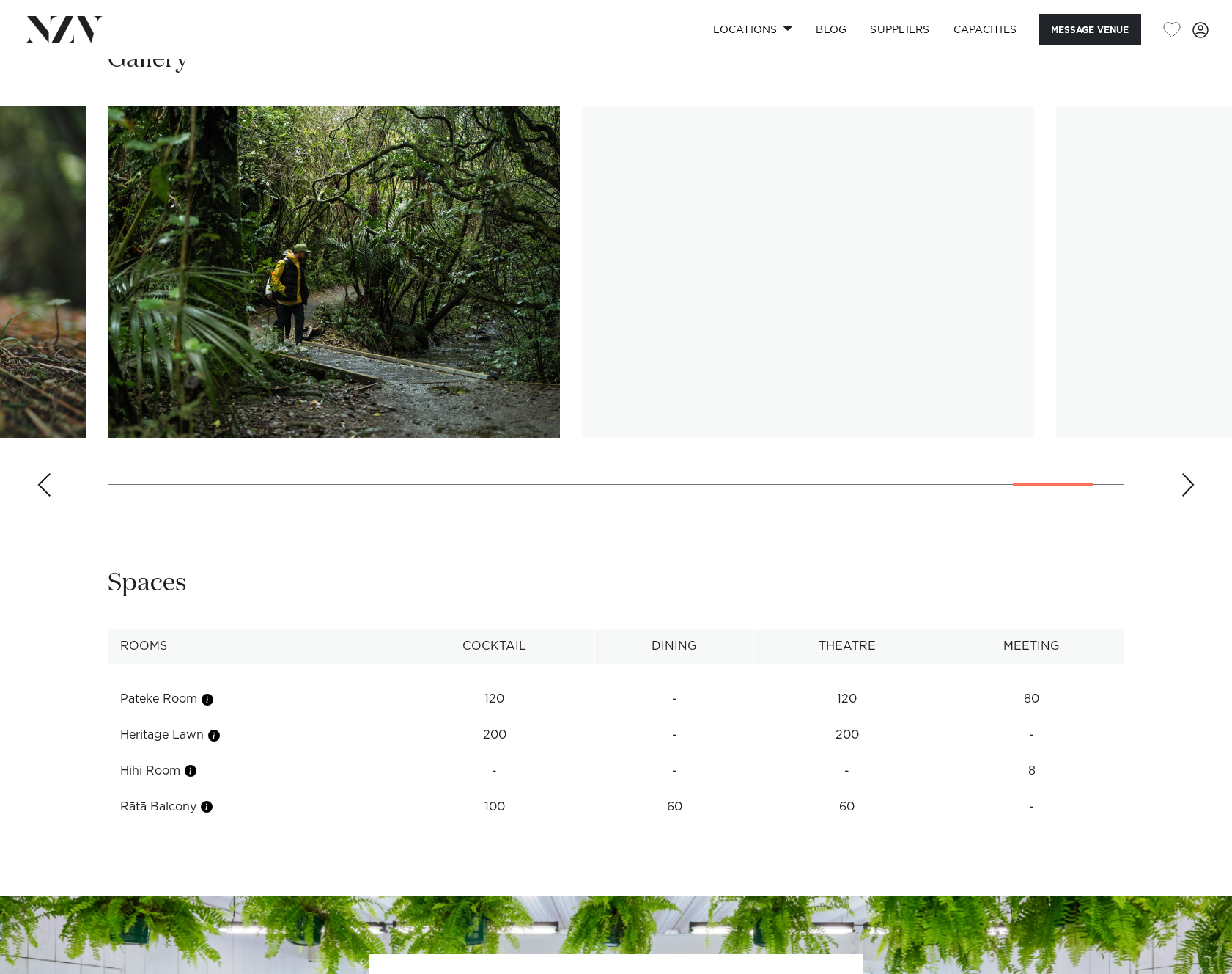
click at [1184, 485] on div "Next slide" at bounding box center [1188, 485] width 15 height 24
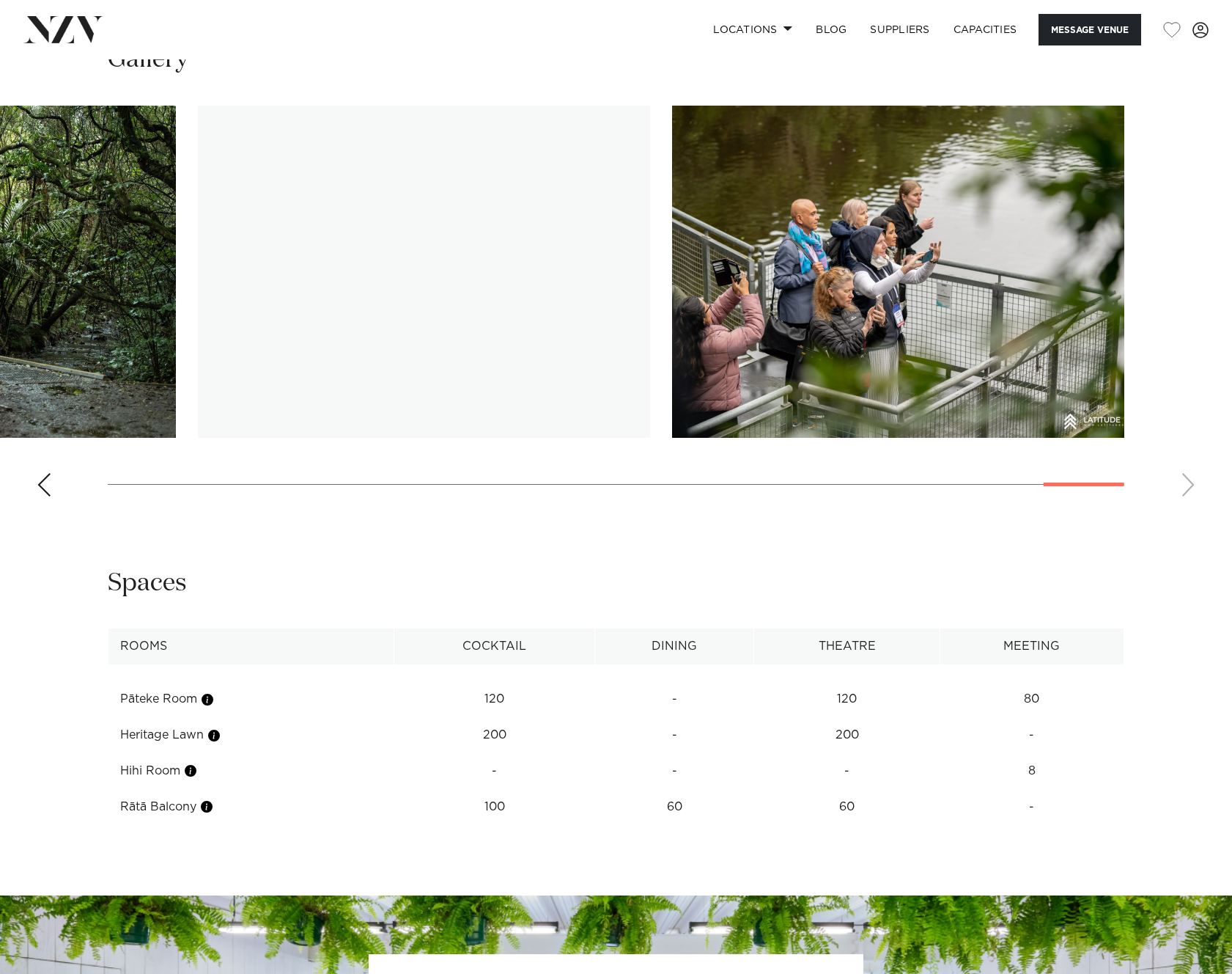
click at [1184, 485] on swiper-container at bounding box center [616, 307] width 1232 height 402
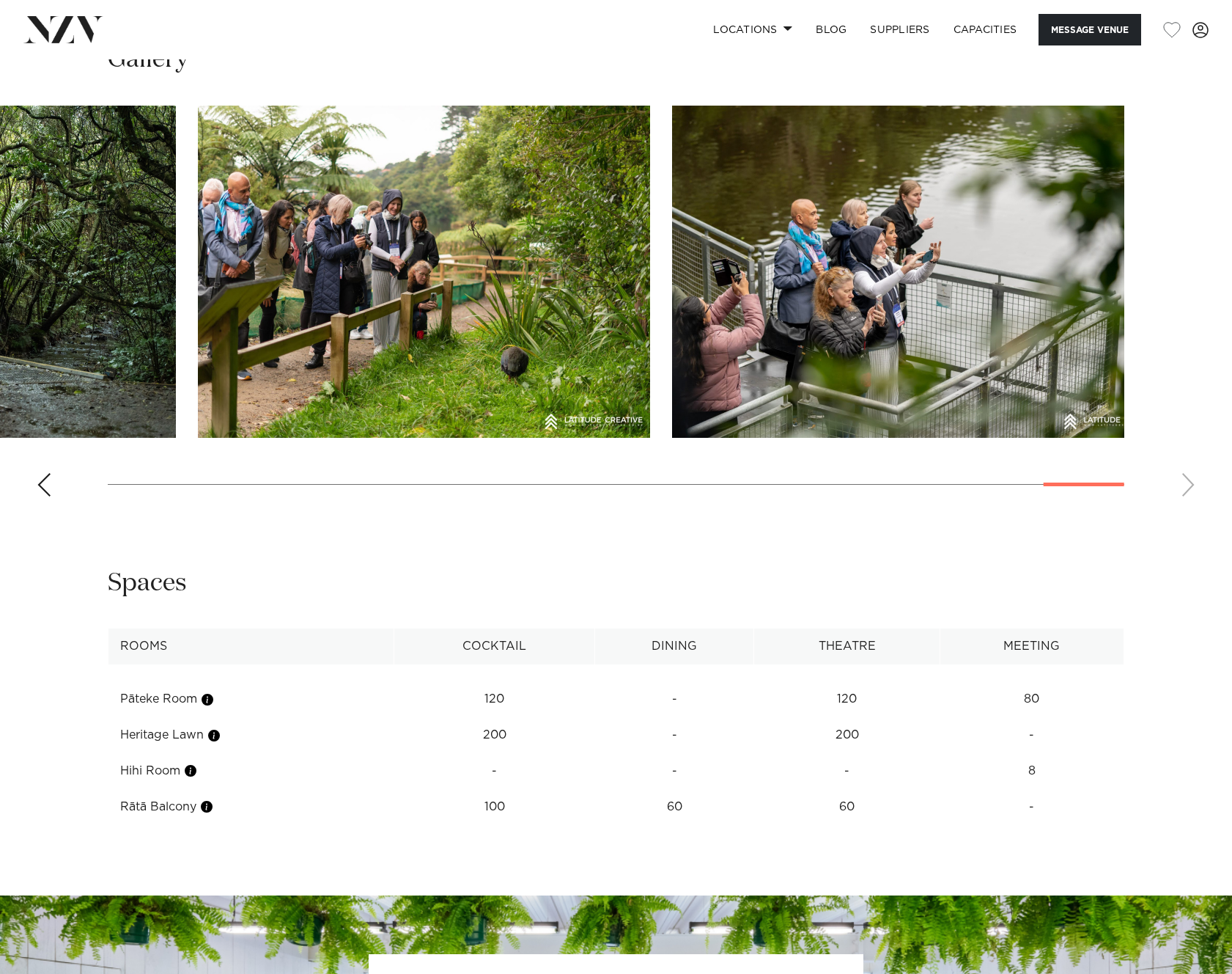
click at [1184, 485] on swiper-container at bounding box center [616, 307] width 1232 height 402
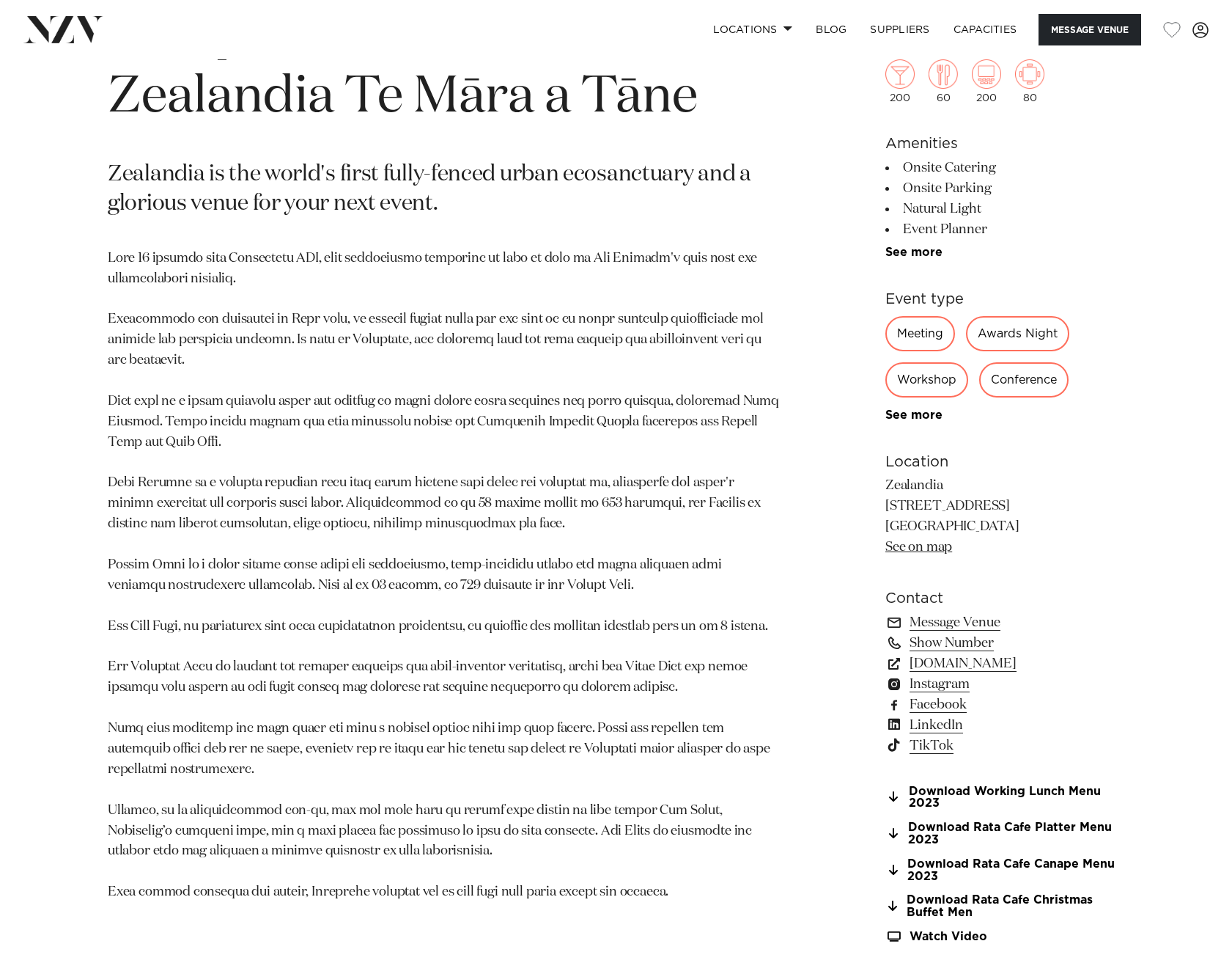
scroll to position [72, 0]
